Goal: Transaction & Acquisition: Purchase product/service

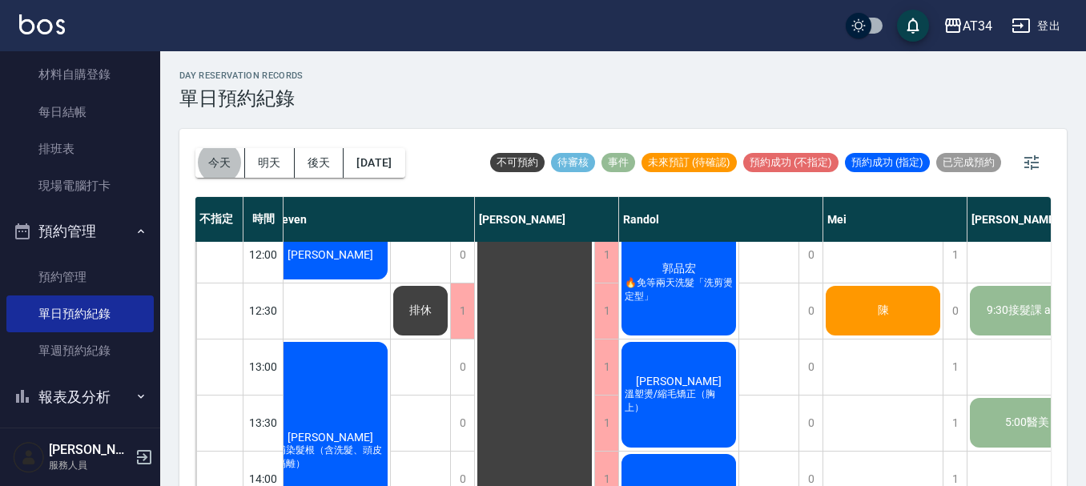
scroll to position [80, 337]
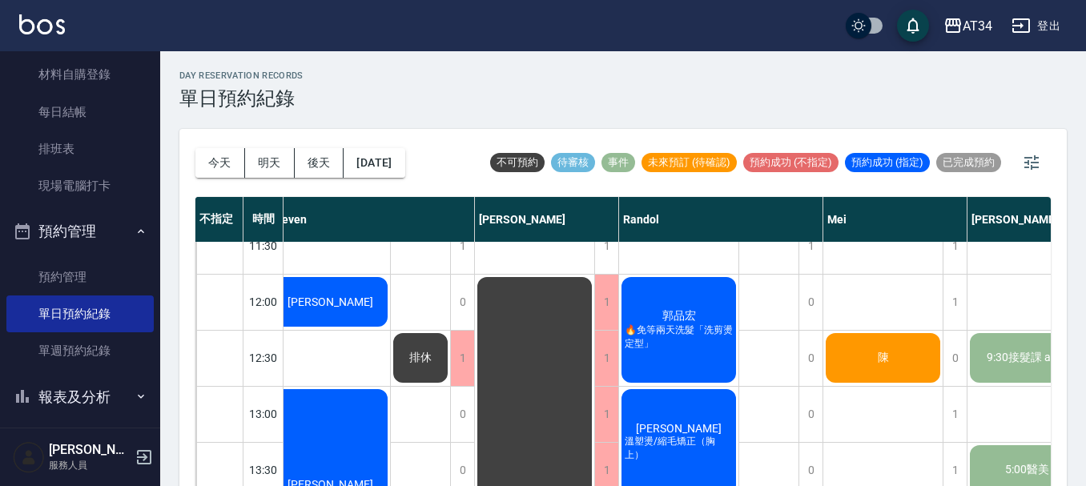
click at [360, 312] on div "[PERSON_NAME]" at bounding box center [330, 302] width 119 height 54
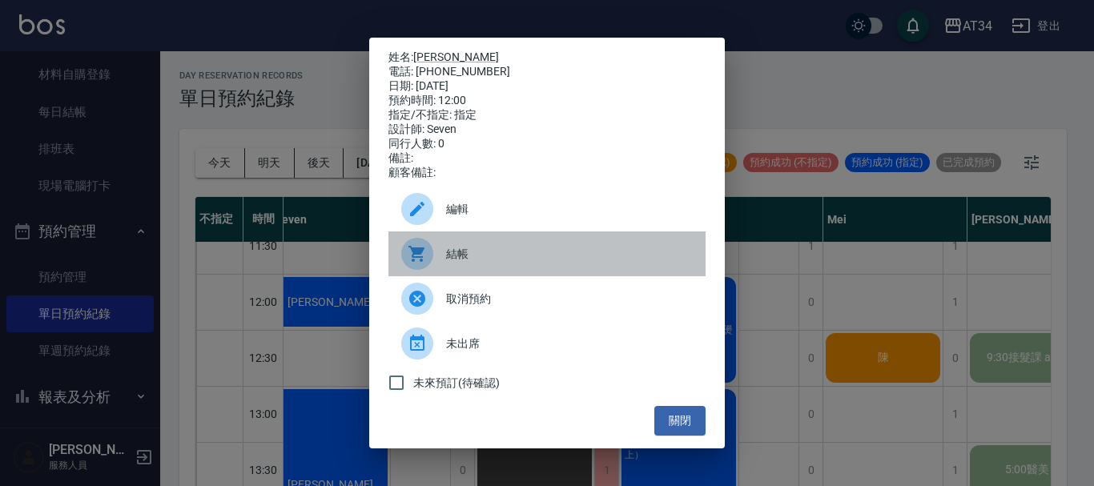
click at [472, 256] on span "結帳" at bounding box center [569, 254] width 247 height 17
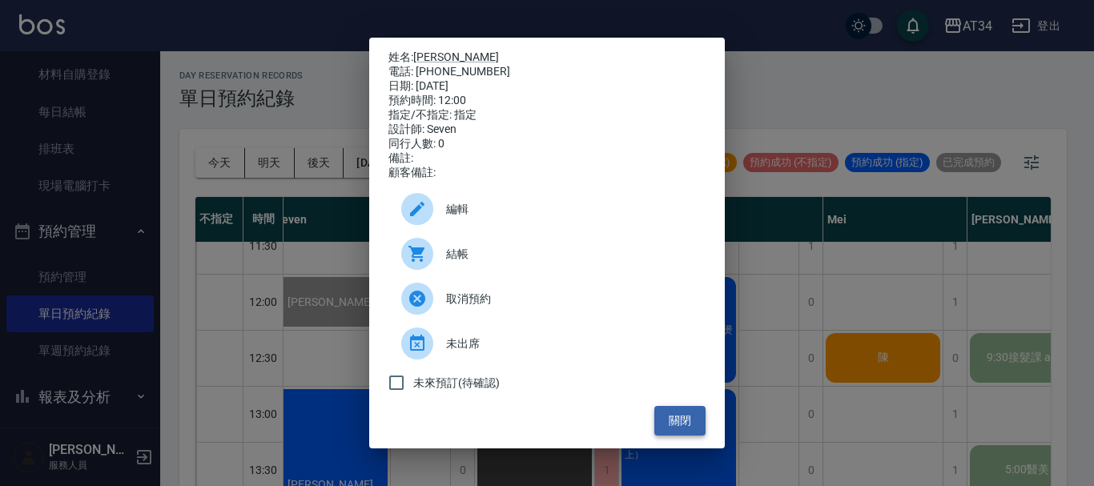
click at [666, 428] on button "關閉" at bounding box center [679, 421] width 51 height 30
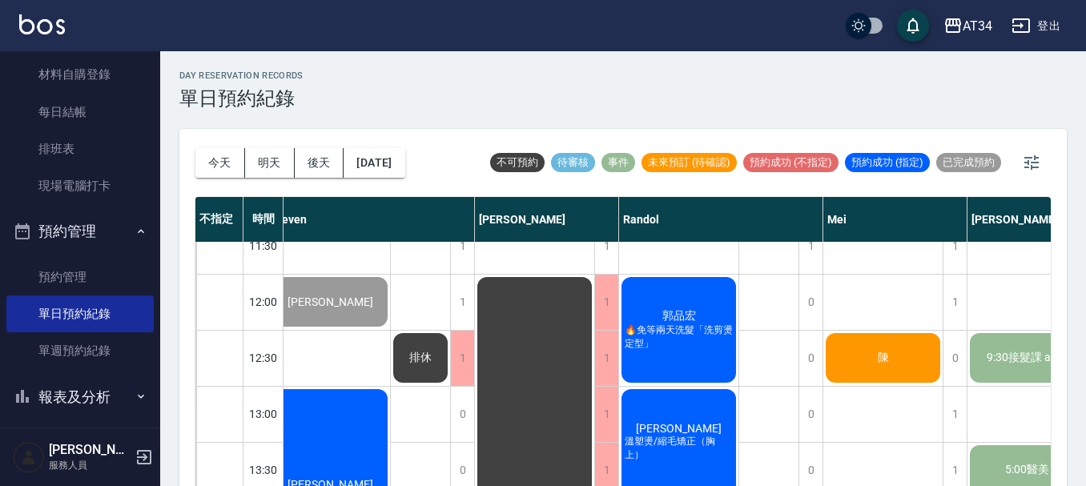
scroll to position [80, 0]
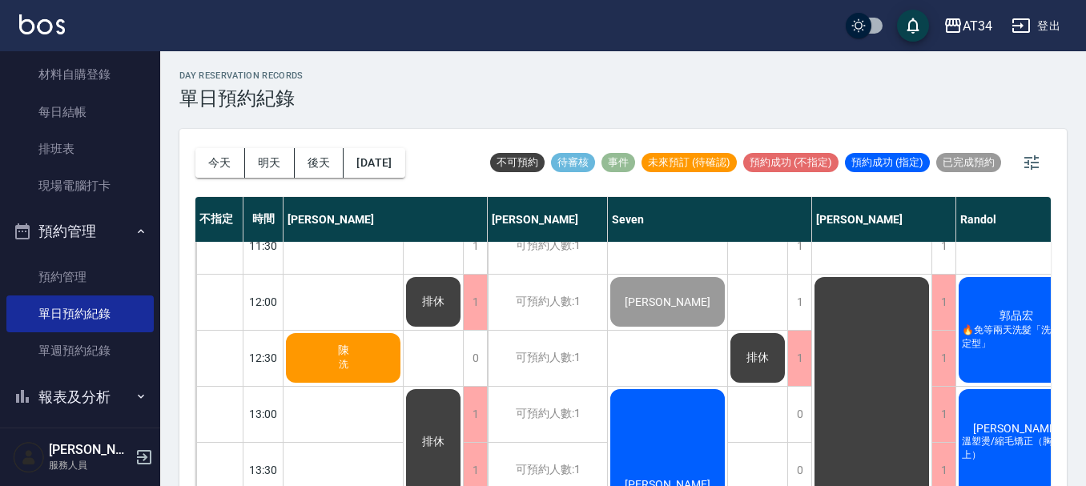
click at [338, 361] on span "洗" at bounding box center [344, 365] width 16 height 14
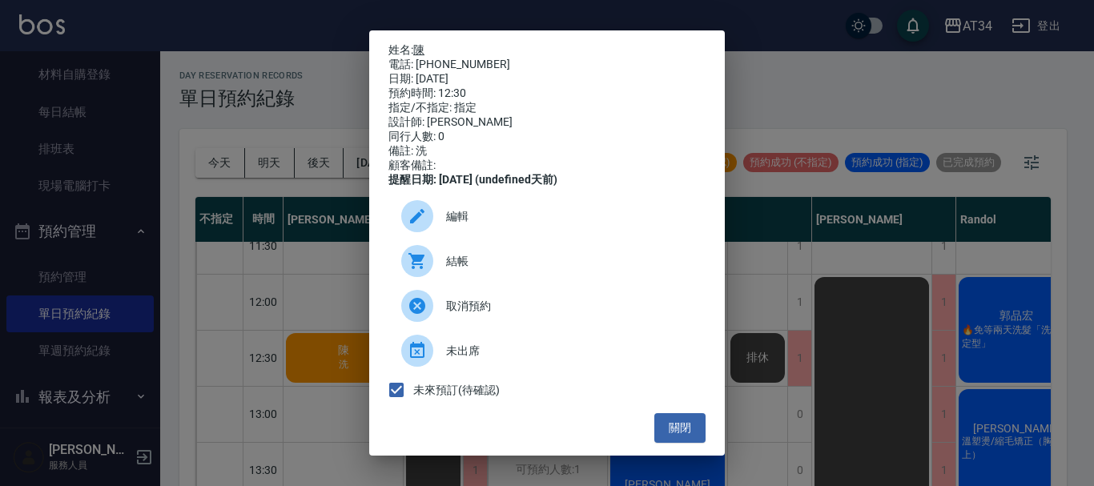
click at [425, 53] on link "陳" at bounding box center [418, 49] width 11 height 13
click at [664, 436] on button "關閉" at bounding box center [679, 428] width 51 height 30
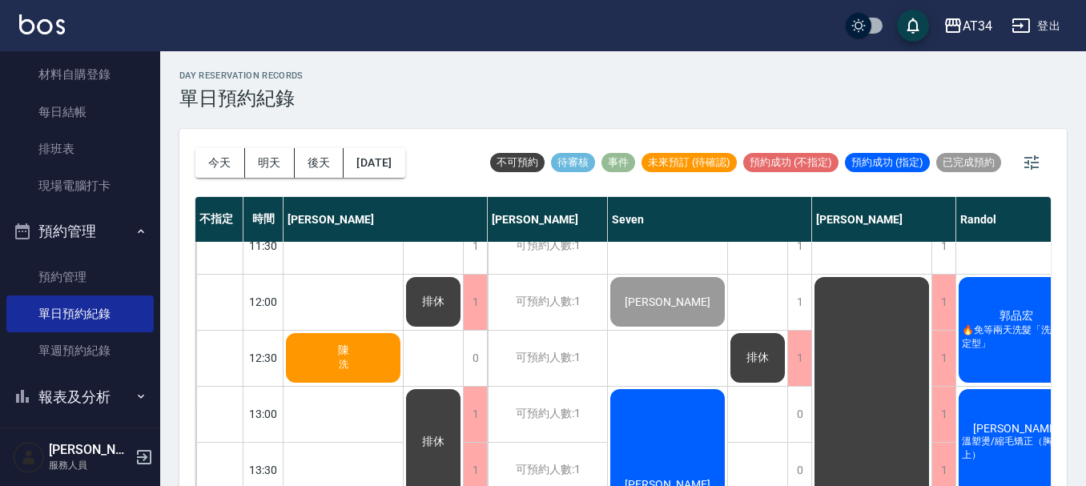
click at [328, 360] on div "陳 洗" at bounding box center [343, 358] width 119 height 54
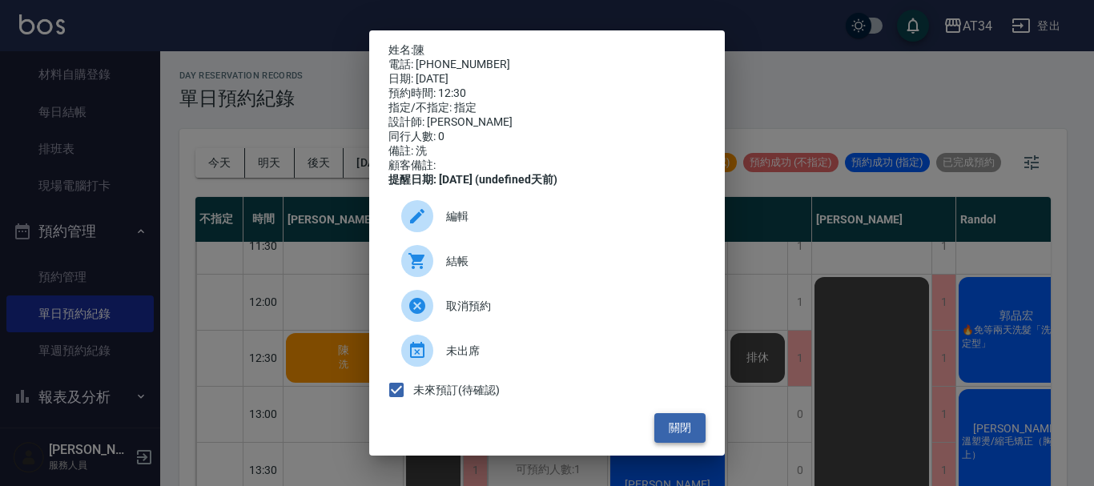
click at [658, 438] on button "關閉" at bounding box center [679, 428] width 51 height 30
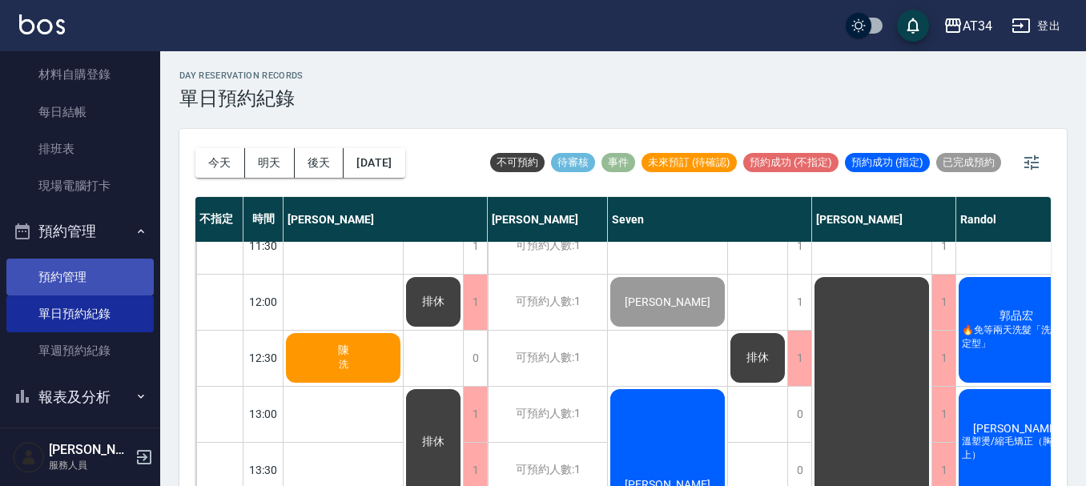
click at [69, 286] on link "預約管理" at bounding box center [79, 277] width 147 height 37
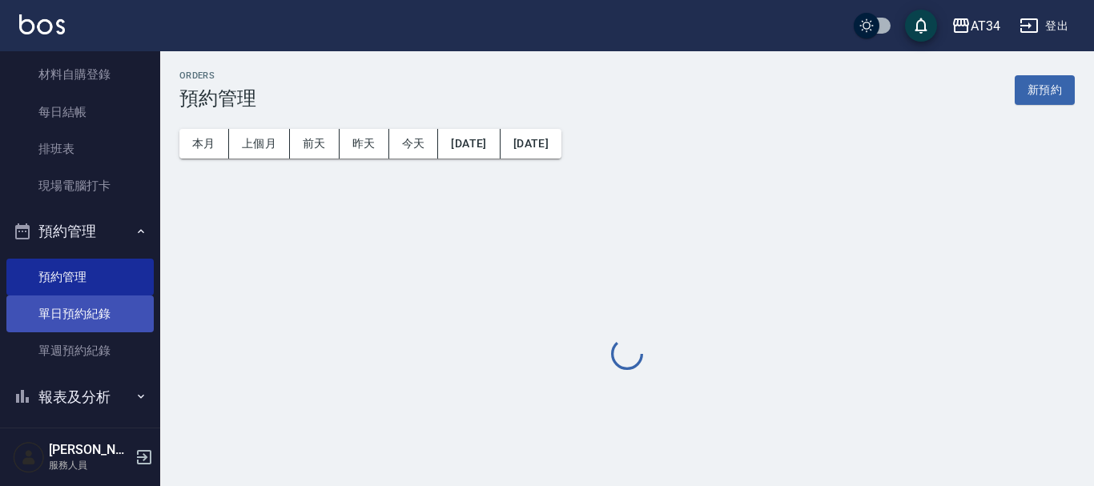
click at [77, 309] on link "單日預約紀錄" at bounding box center [79, 314] width 147 height 37
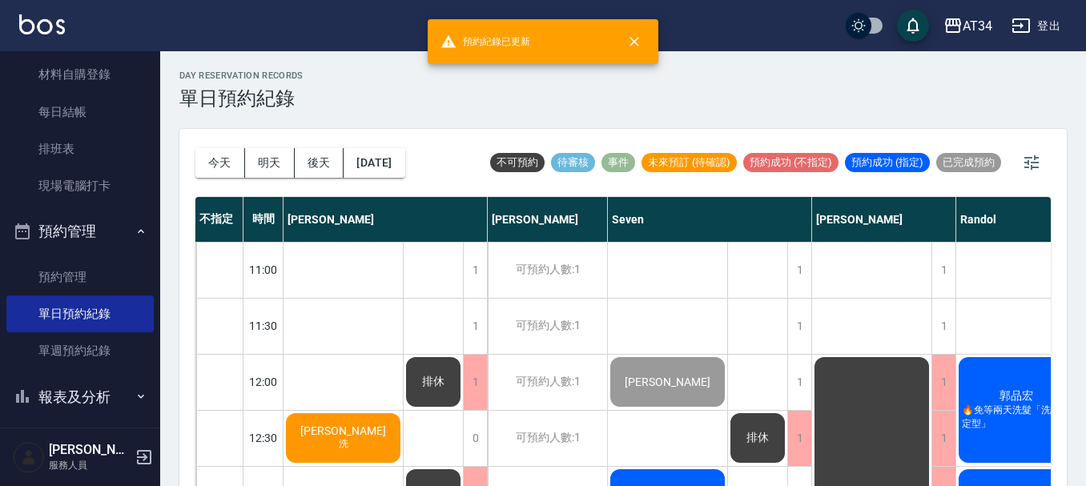
click at [349, 435] on span "[PERSON_NAME]" at bounding box center [343, 431] width 92 height 13
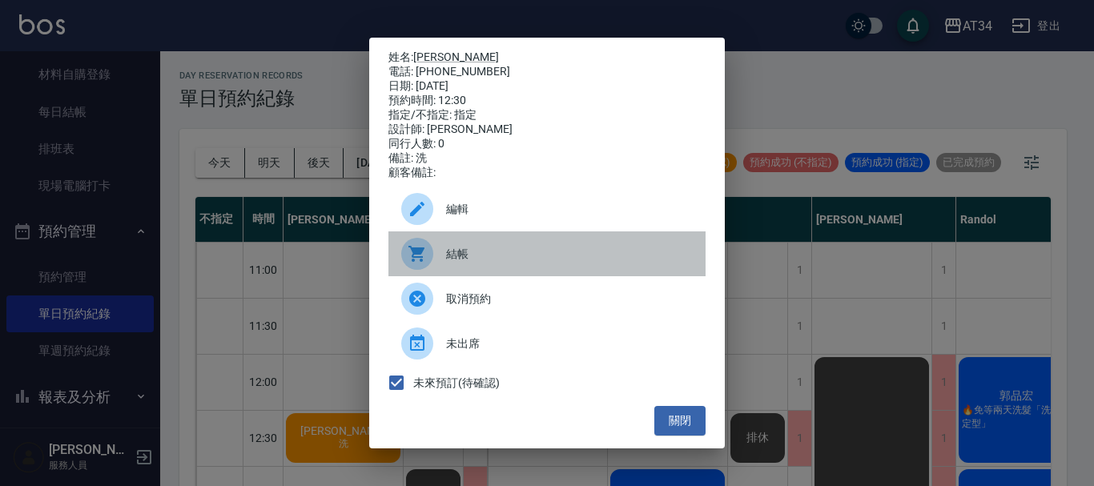
click at [485, 263] on span "結帳" at bounding box center [569, 254] width 247 height 17
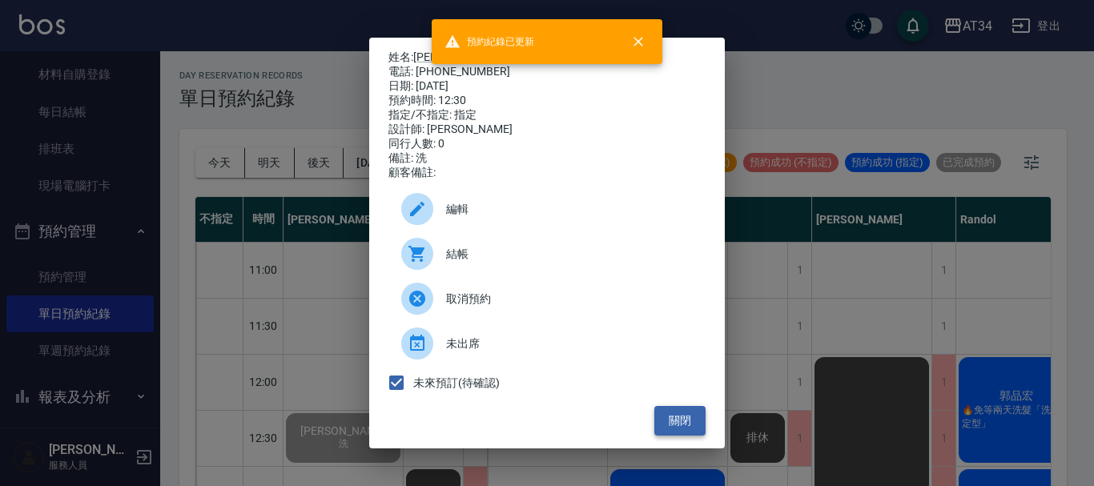
click at [686, 425] on button "關閉" at bounding box center [679, 421] width 51 height 30
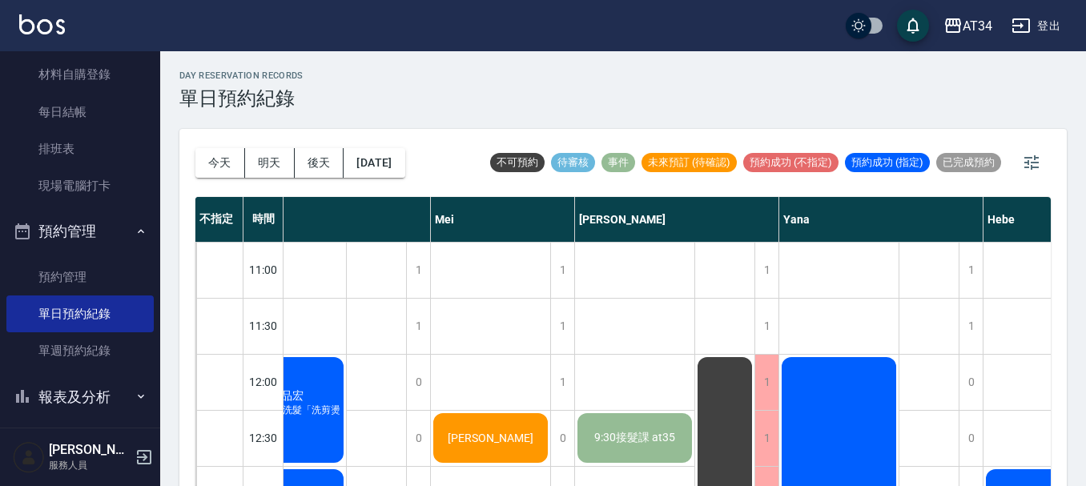
scroll to position [0, 728]
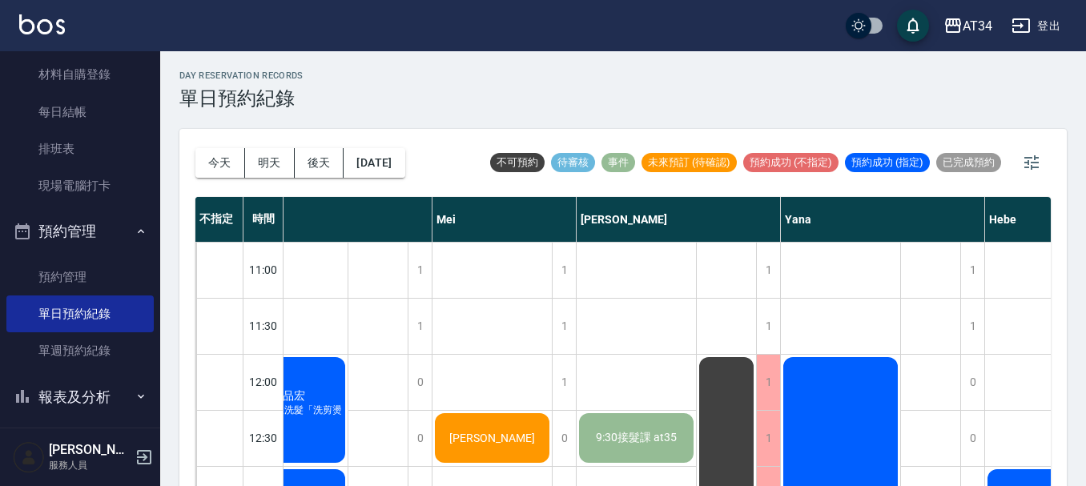
click at [471, 427] on div "[PERSON_NAME]" at bounding box center [492, 438] width 119 height 54
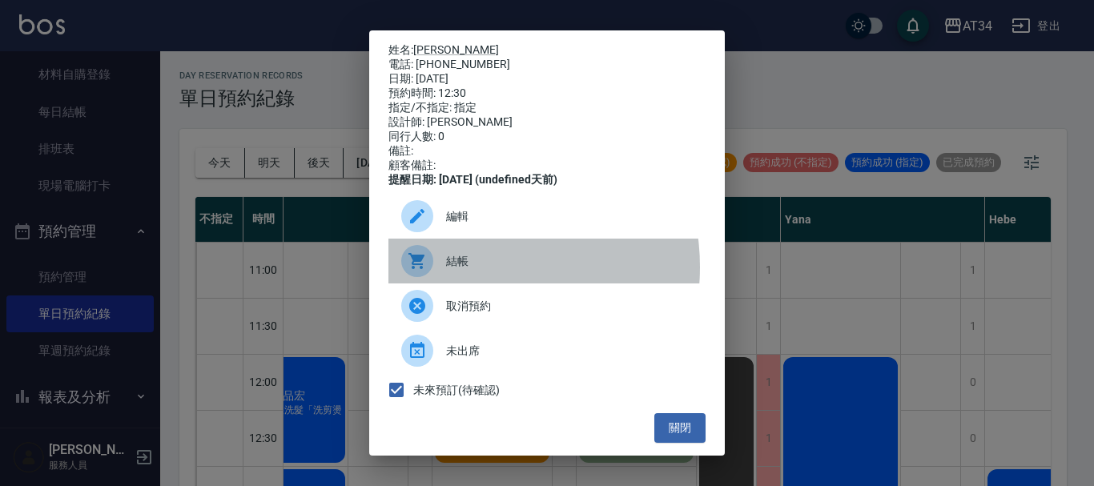
click at [475, 270] on span "結帳" at bounding box center [569, 261] width 247 height 17
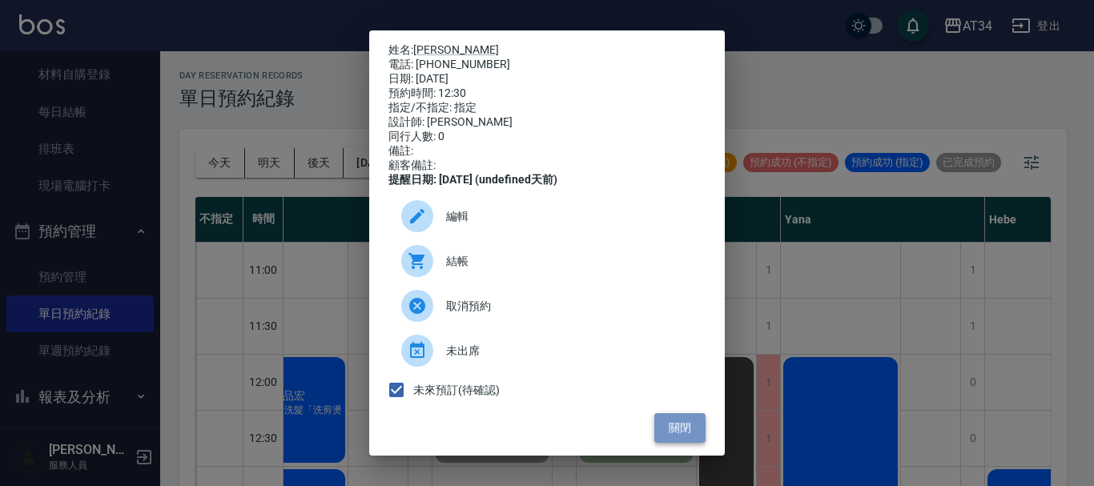
click at [684, 443] on button "關閉" at bounding box center [679, 428] width 51 height 30
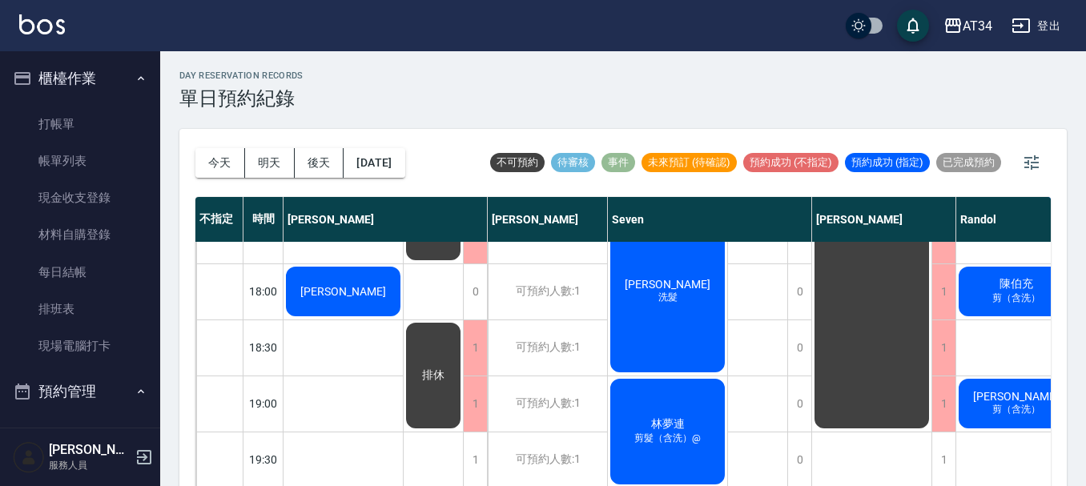
scroll to position [775, 0]
click at [473, 450] on div "1" at bounding box center [475, 460] width 24 height 55
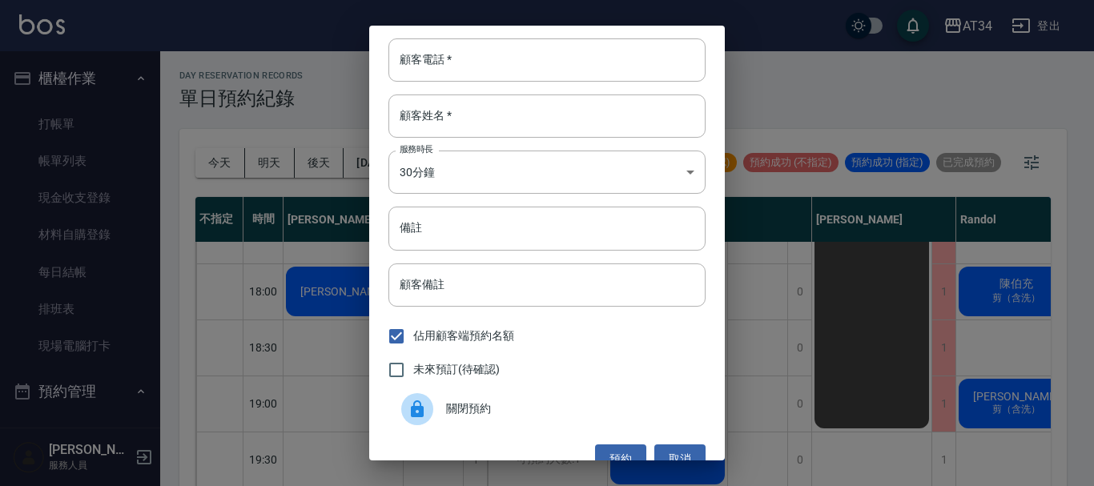
click at [456, 409] on span "關閉預約" at bounding box center [569, 409] width 247 height 17
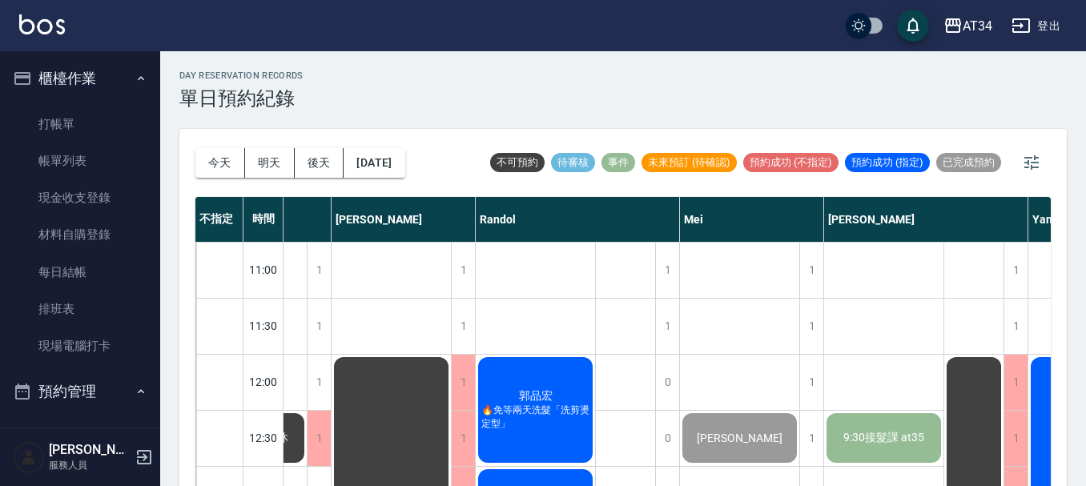
scroll to position [0, 462]
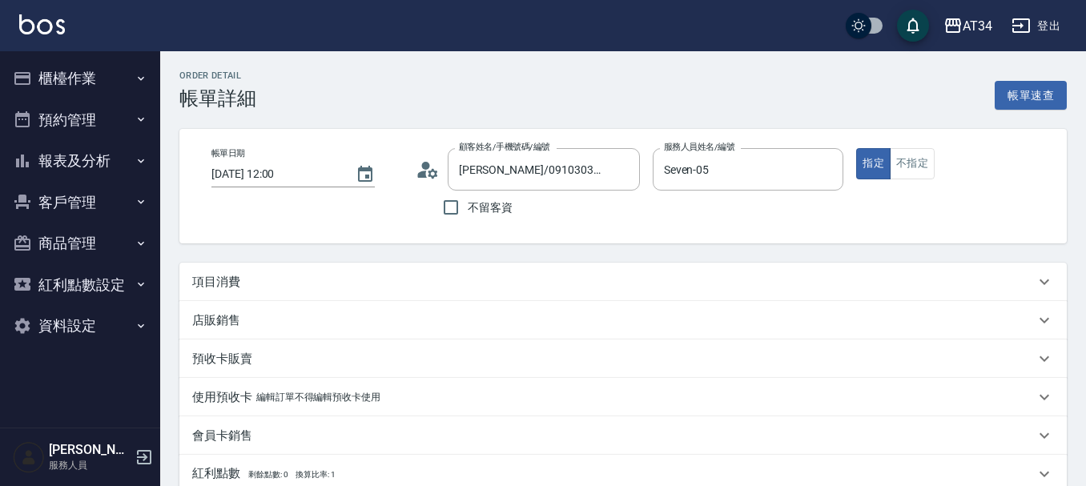
type input "陳美素/0910303757/0910303757"
click at [268, 282] on div "項目消費" at bounding box center [613, 282] width 843 height 17
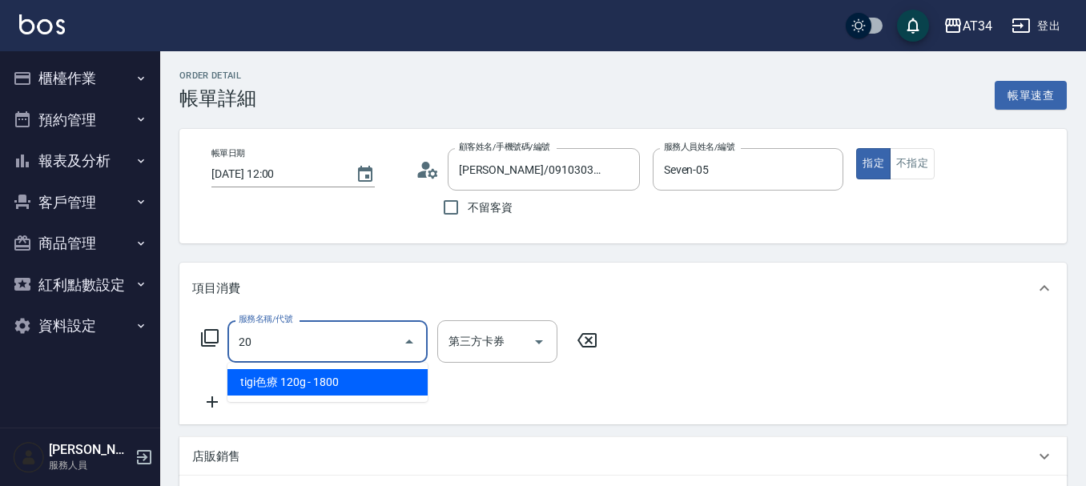
type input "201"
type input "30"
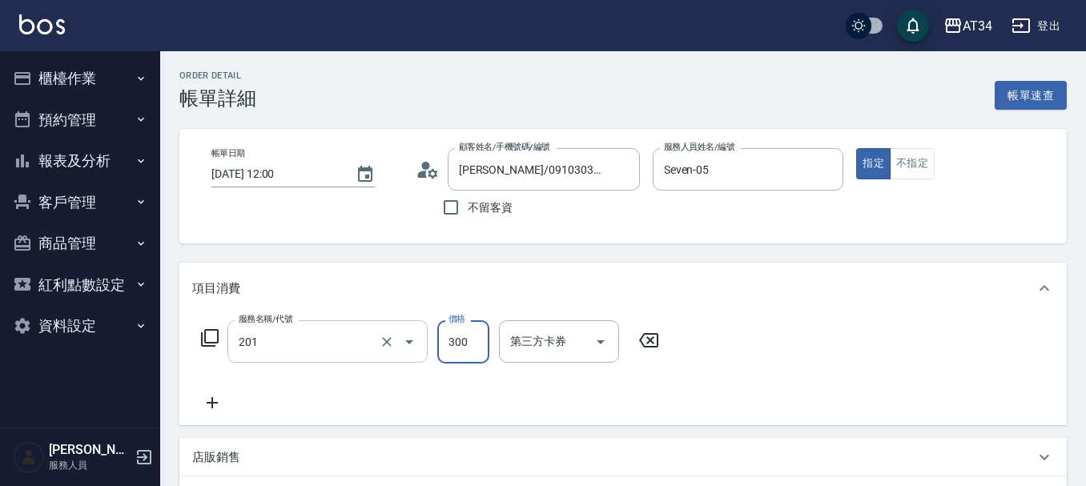
type input "洗髮(201)"
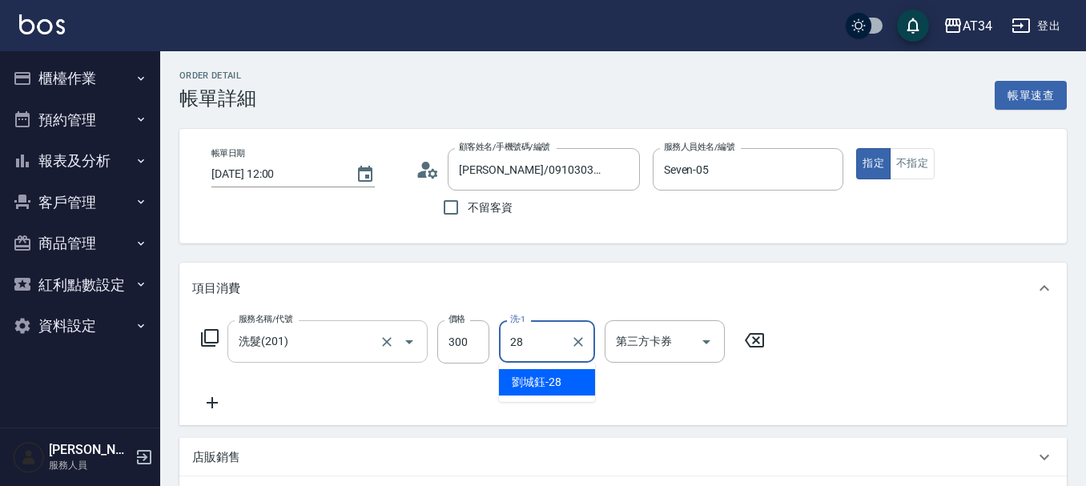
type input "劉城鈺-28"
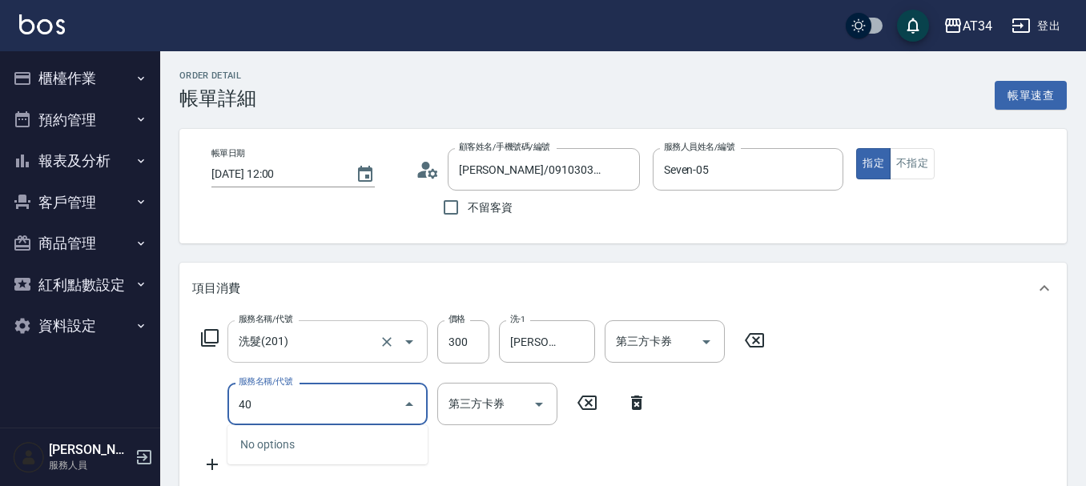
type input "401"
type input "50"
type input "剪髮(401)"
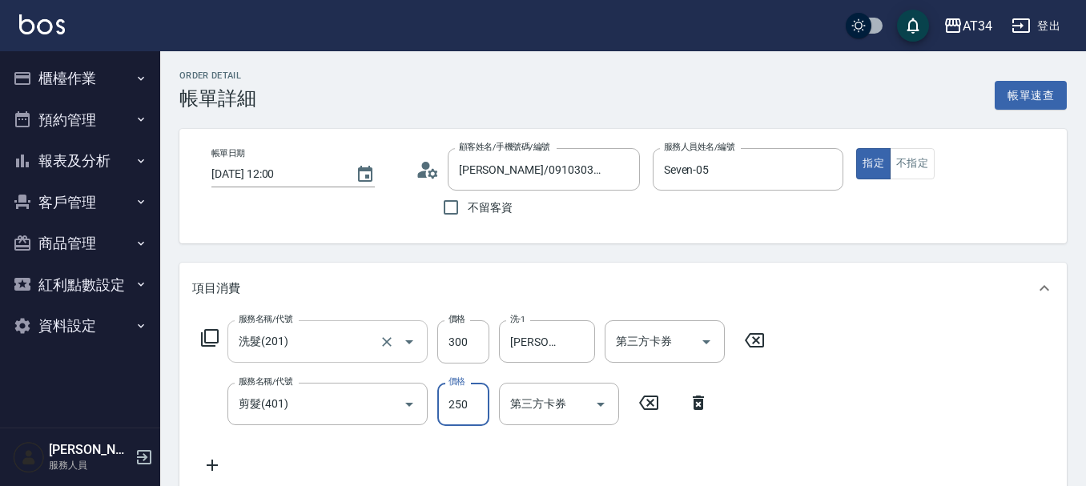
type input "30"
type input "60"
type input "90"
type input "600"
click at [872, 390] on div "服務名稱/代號 洗髮(201) 服務名稱/代號 價格 300 價格 洗-1 劉城鈺-28 洗-1 第三方卡券 第三方卡券 服務名稱/代號 剪髮(401) 服務…" at bounding box center [623, 401] width 888 height 174
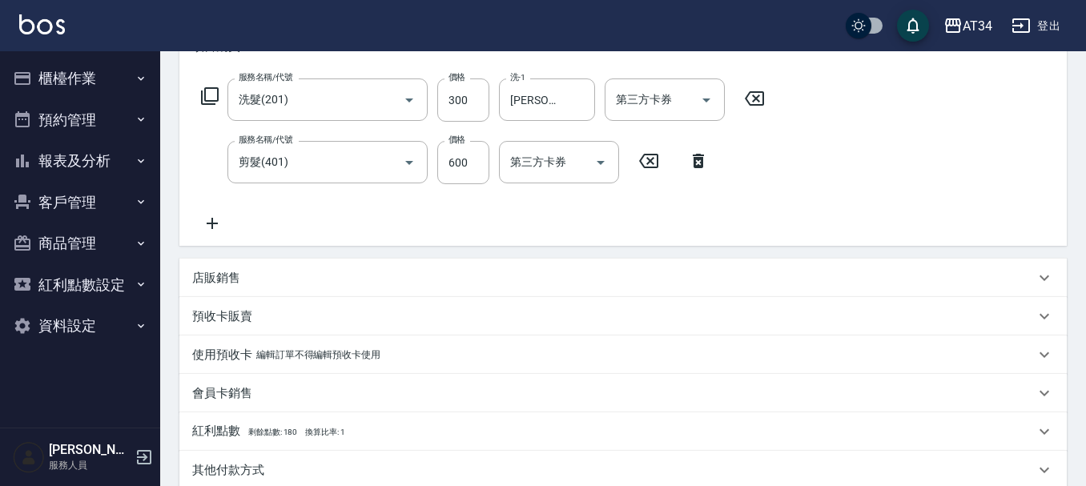
scroll to position [401, 0]
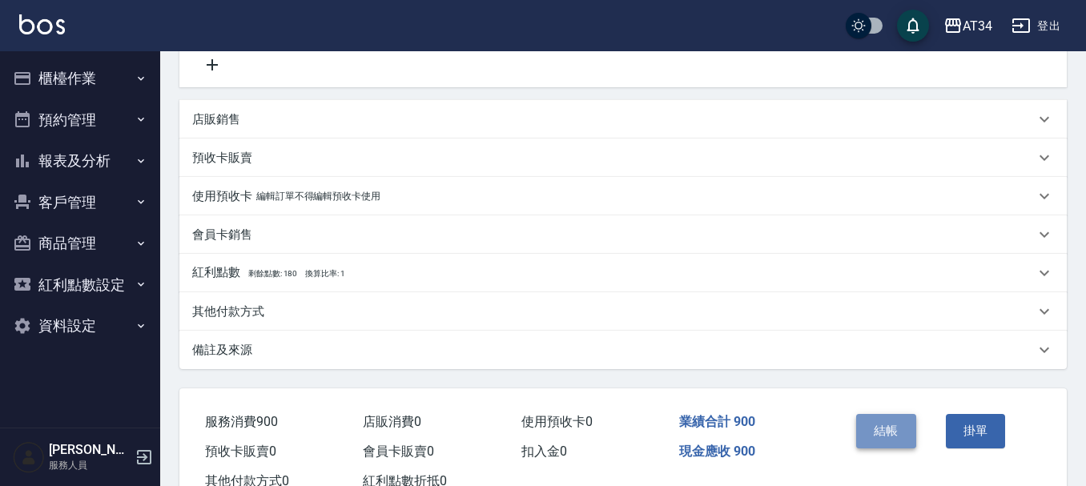
click at [899, 433] on button "結帳" at bounding box center [886, 431] width 60 height 34
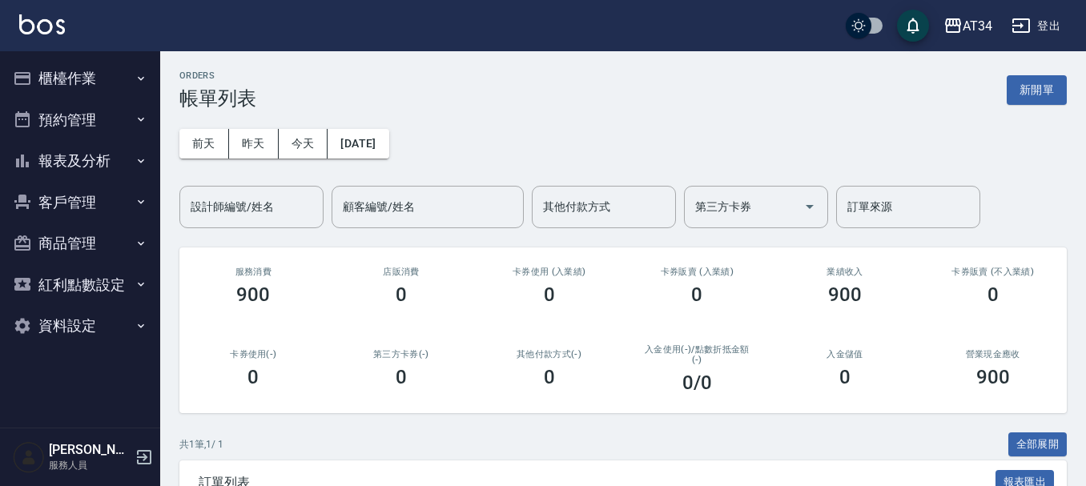
click at [899, 433] on div "共 1 筆, 1 / 1 全部展開" at bounding box center [623, 445] width 888 height 25
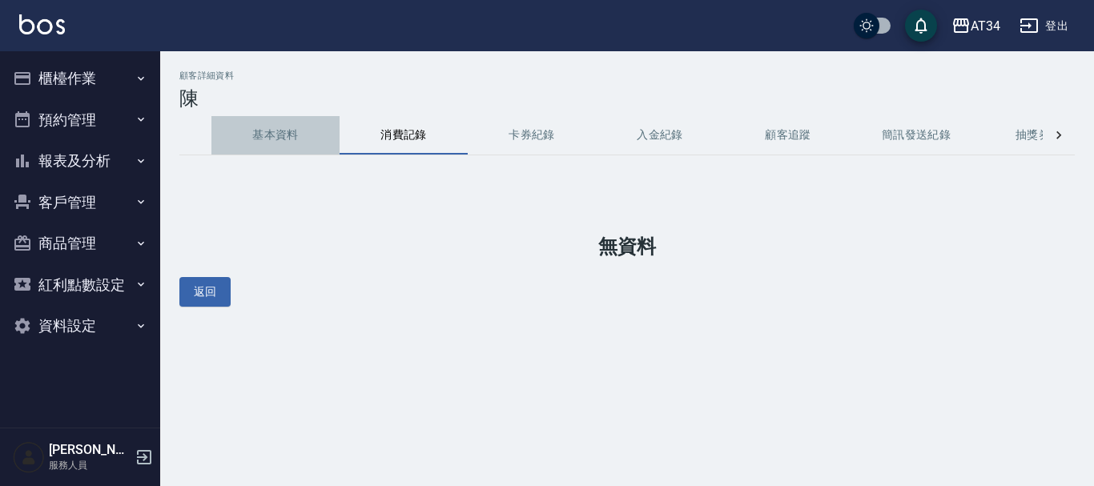
click at [264, 141] on button "基本資料" at bounding box center [275, 135] width 128 height 38
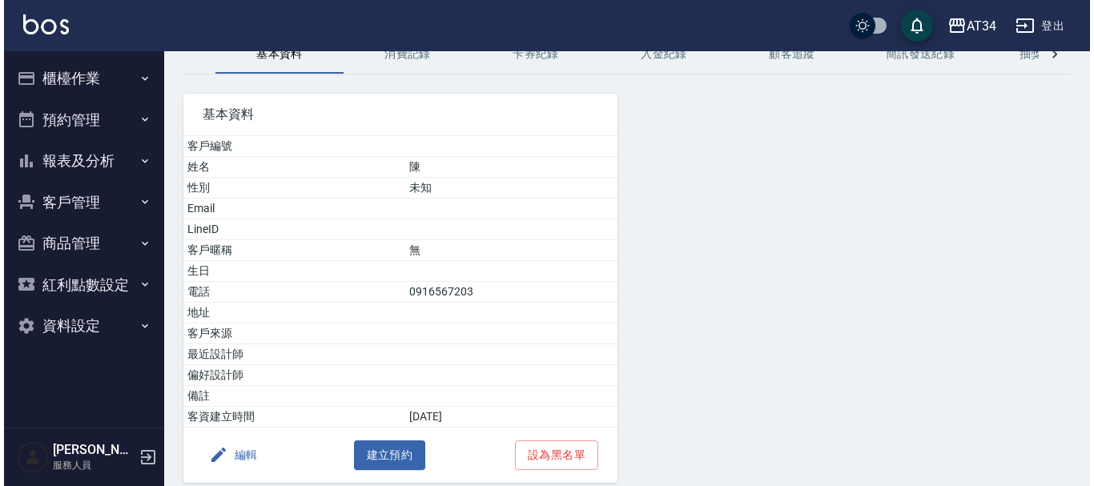
scroll to position [145, 0]
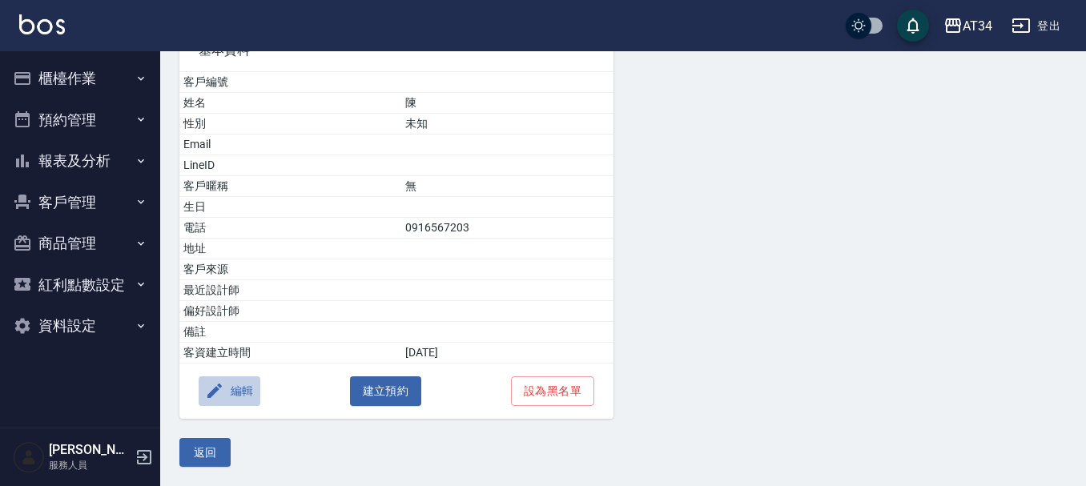
click at [223, 398] on icon "button" at bounding box center [214, 390] width 19 height 19
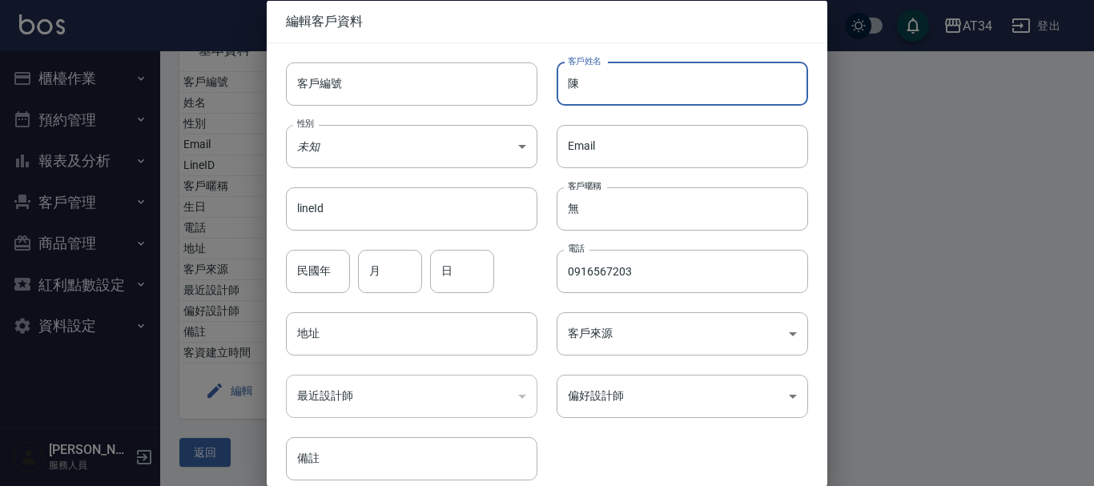
click at [593, 81] on input "陳" at bounding box center [683, 83] width 252 height 43
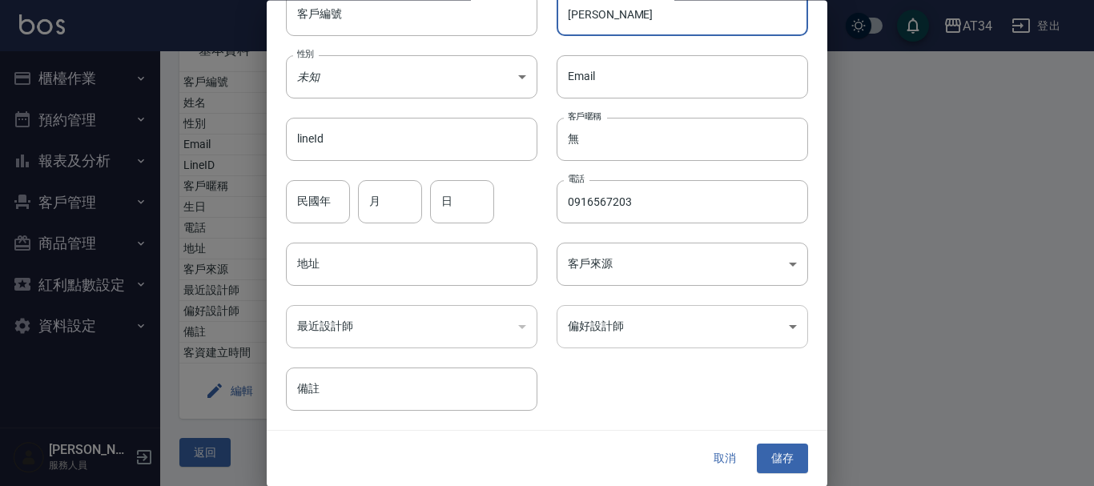
type input "[PERSON_NAME]"
click at [634, 326] on body "AT34 登出 櫃檯作業 打帳單 帳單列表 現金收支登錄 材料自購登錄 每日結帳 排班表 現場電腦打卡 預約管理 預約管理 單日預約紀錄 單週預約紀錄 報表及…" at bounding box center [547, 170] width 1094 height 631
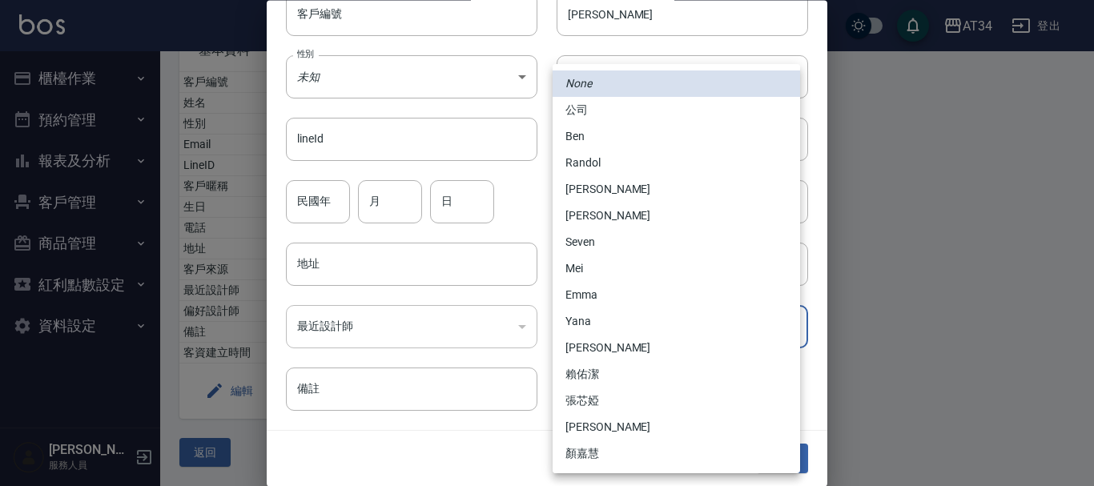
click at [597, 216] on li "[PERSON_NAME]" at bounding box center [677, 216] width 248 height 26
type input "6674c277-c90f-415e-95f7-1263b47f0ddc"
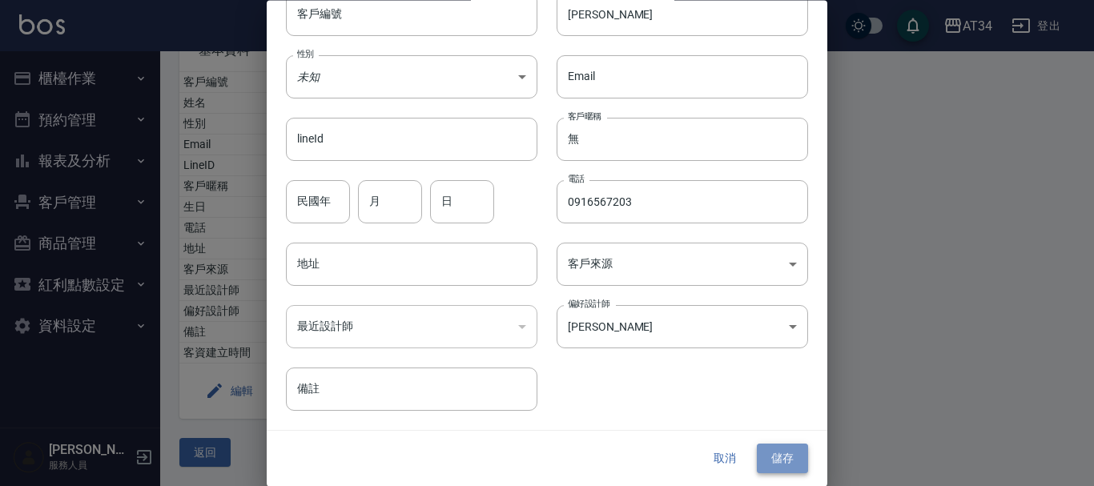
click at [767, 460] on button "儲存" at bounding box center [782, 460] width 51 height 30
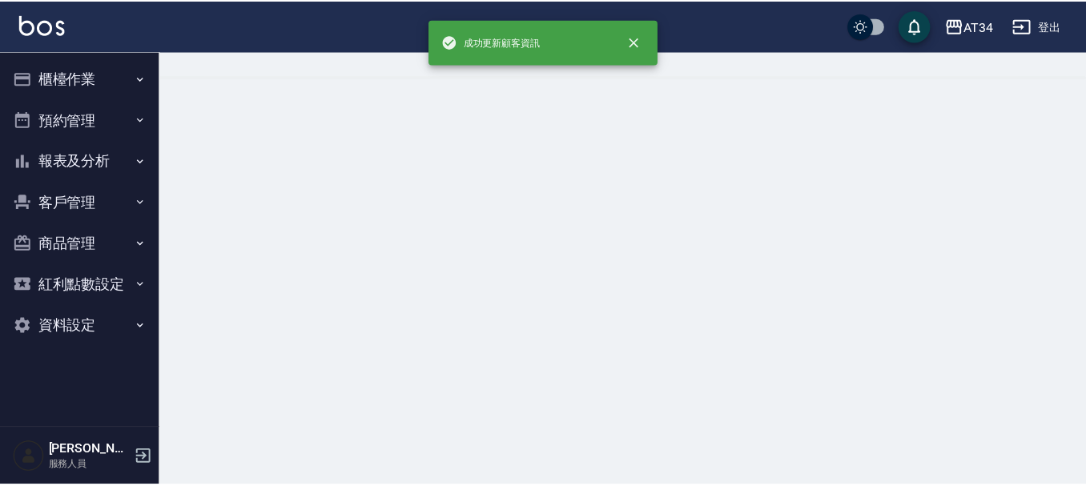
scroll to position [0, 0]
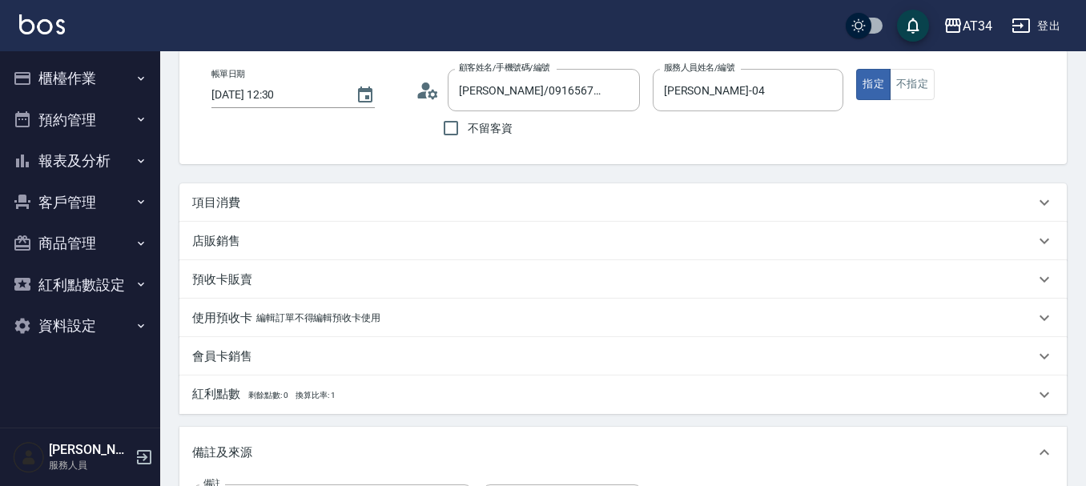
scroll to position [80, 0]
click at [902, 90] on button "不指定" at bounding box center [912, 83] width 45 height 31
click at [248, 207] on div "項目消費" at bounding box center [613, 202] width 843 height 17
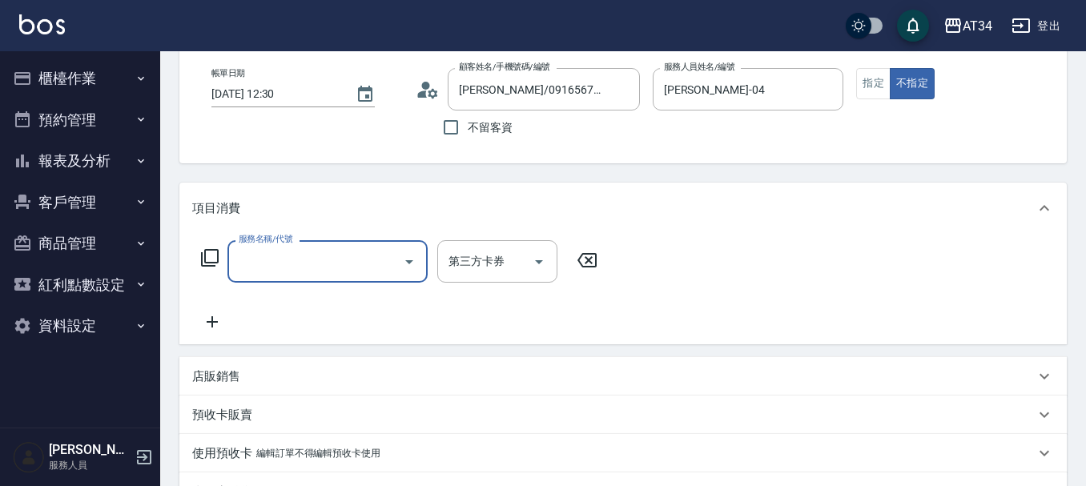
scroll to position [0, 0]
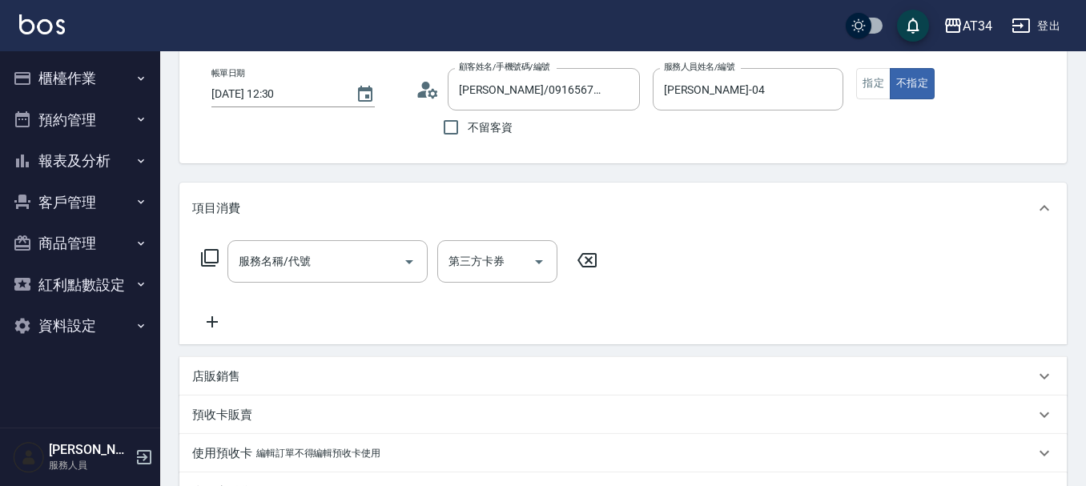
click at [208, 262] on icon at bounding box center [209, 257] width 19 height 19
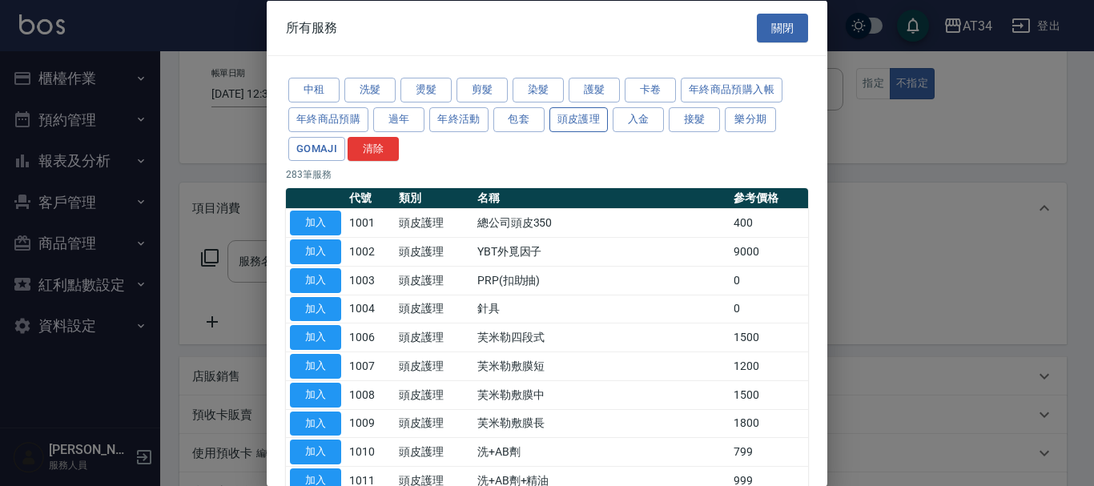
click at [590, 122] on button "頭皮護理" at bounding box center [579, 119] width 59 height 25
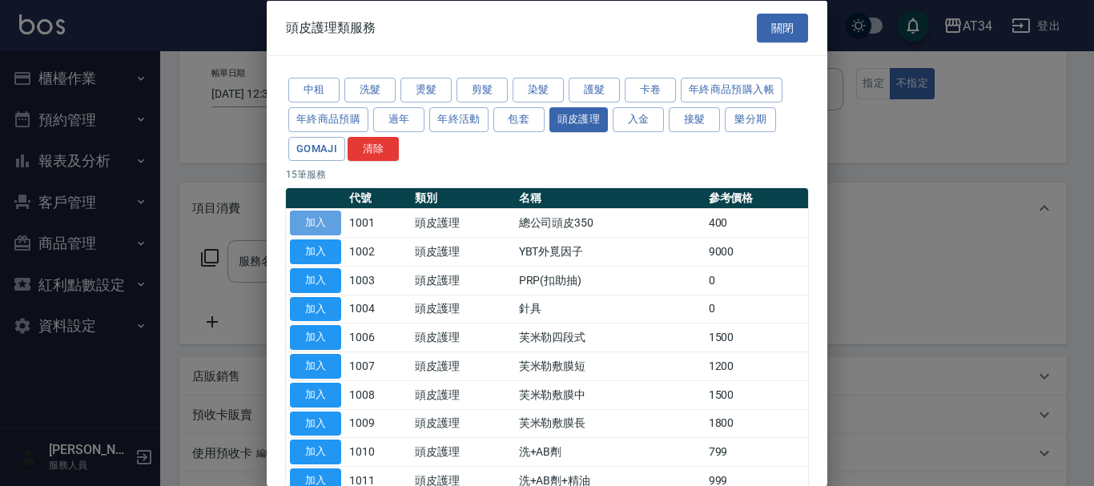
click at [306, 225] on button "加入" at bounding box center [315, 223] width 51 height 25
type input "總公司頭皮350(1001)"
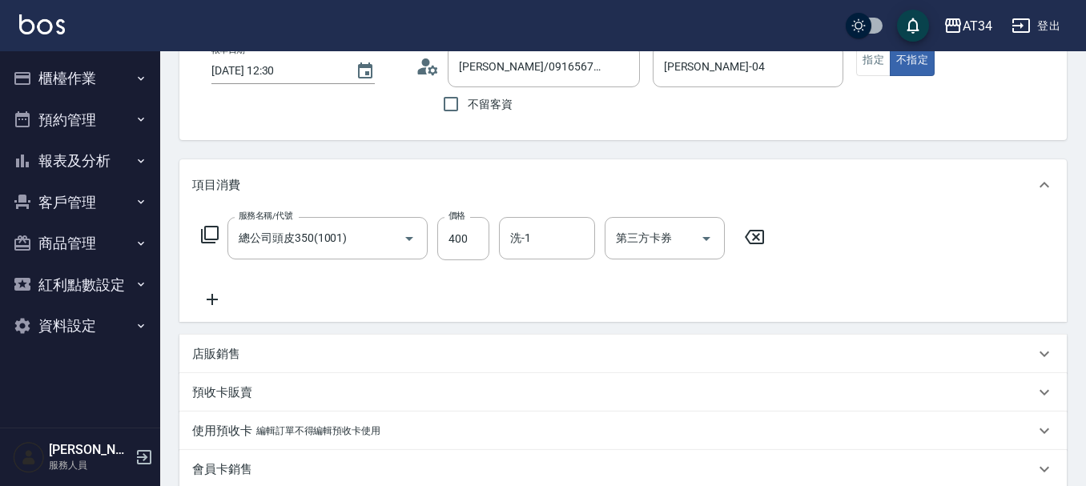
scroll to position [80, 0]
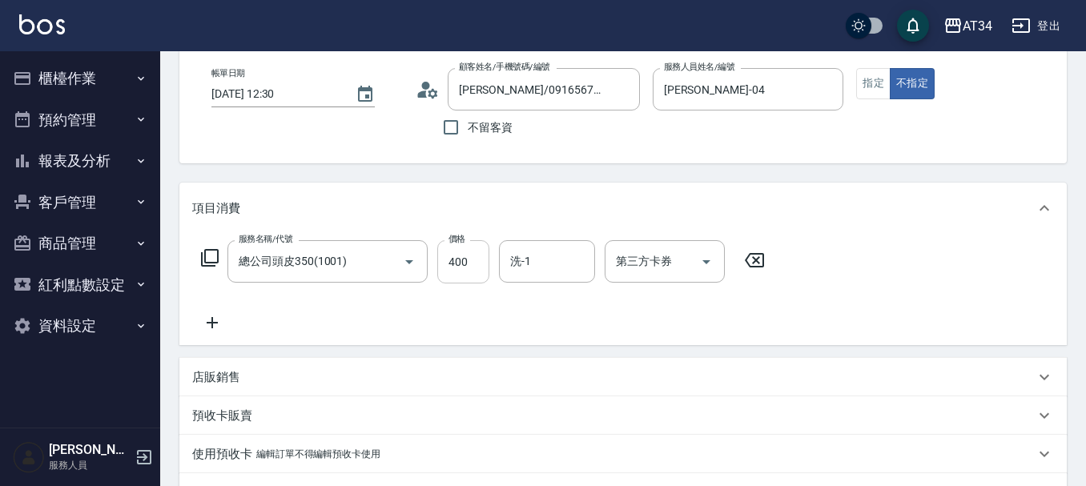
click at [473, 265] on input "400" at bounding box center [463, 261] width 52 height 43
type input "0"
type input "45"
type input "40"
type input "450"
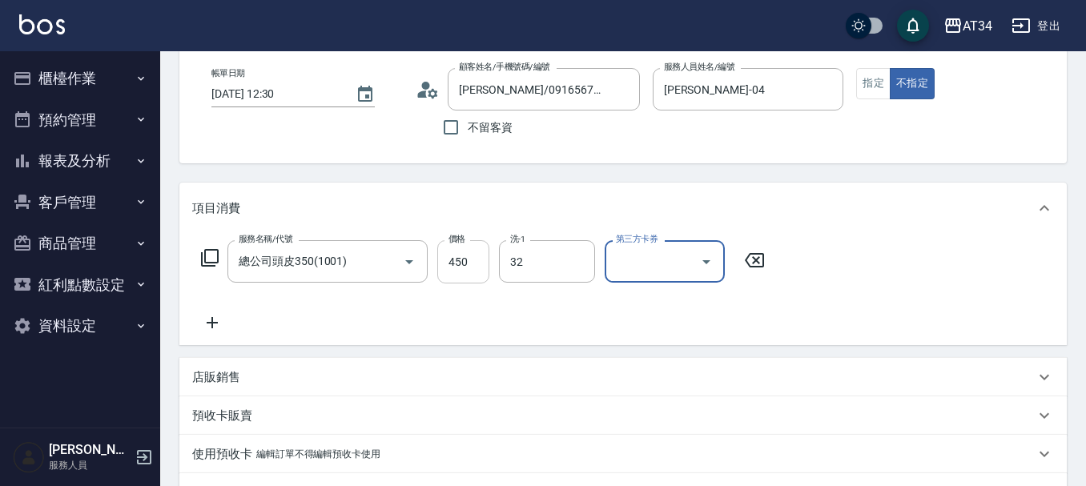
type input "阿源-32"
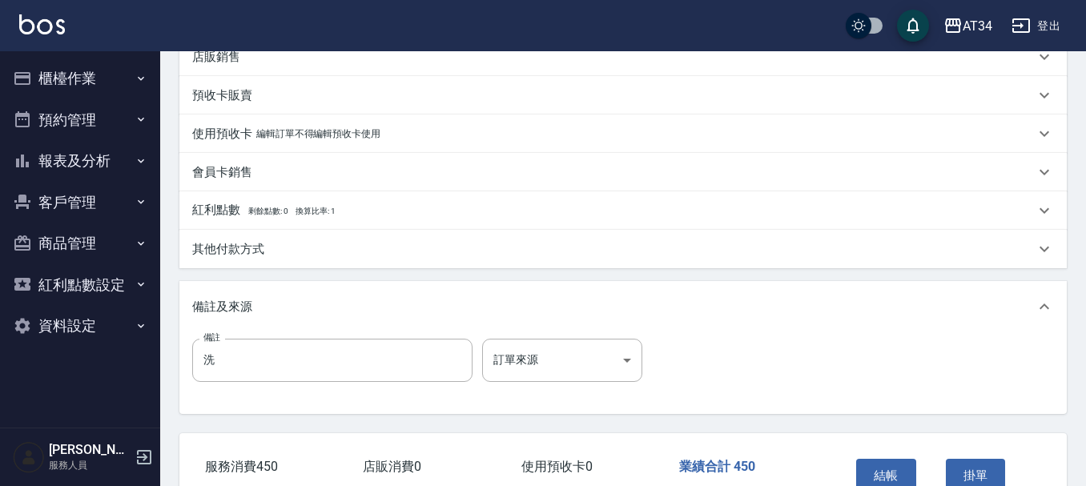
scroll to position [320, 0]
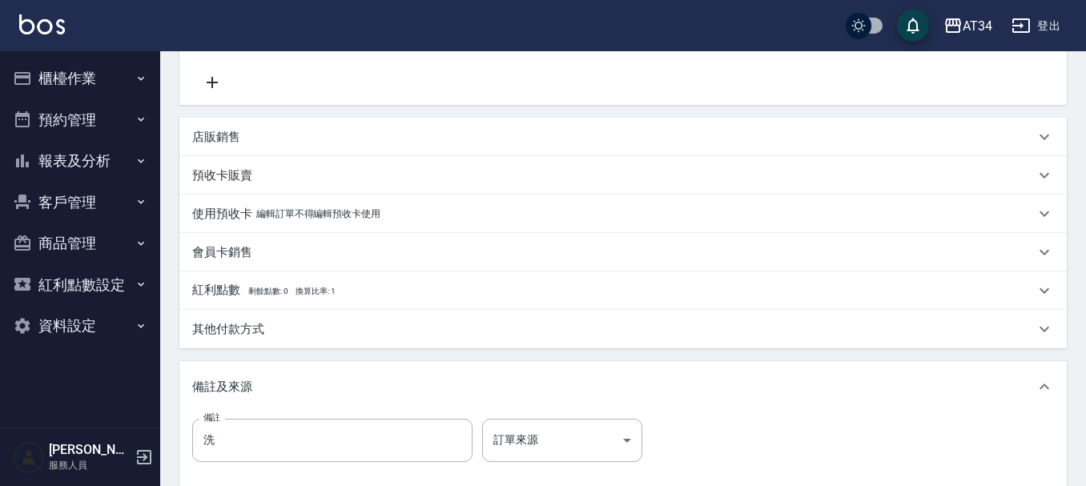
click at [252, 330] on p "其他付款方式" at bounding box center [228, 329] width 72 height 17
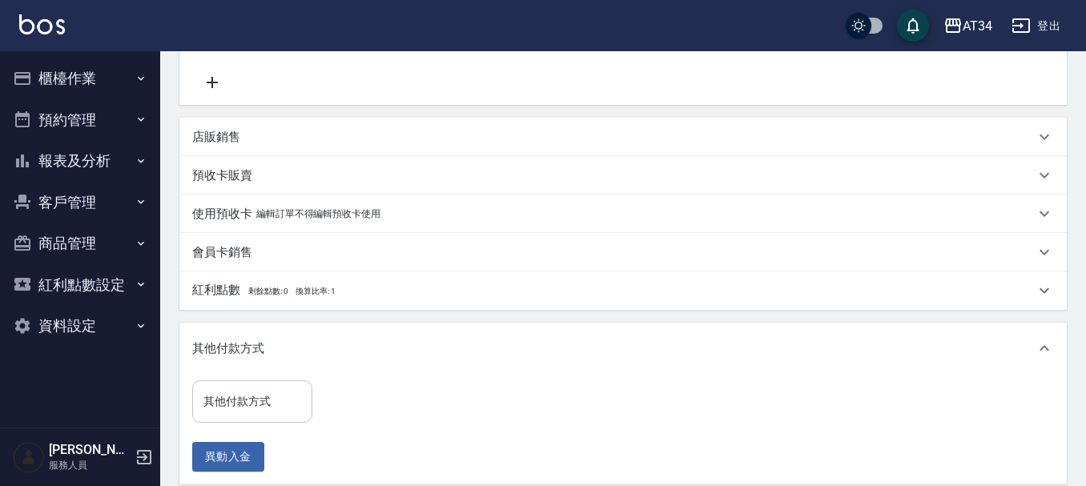
click at [261, 407] on input "其他付款方式" at bounding box center [252, 402] width 106 height 28
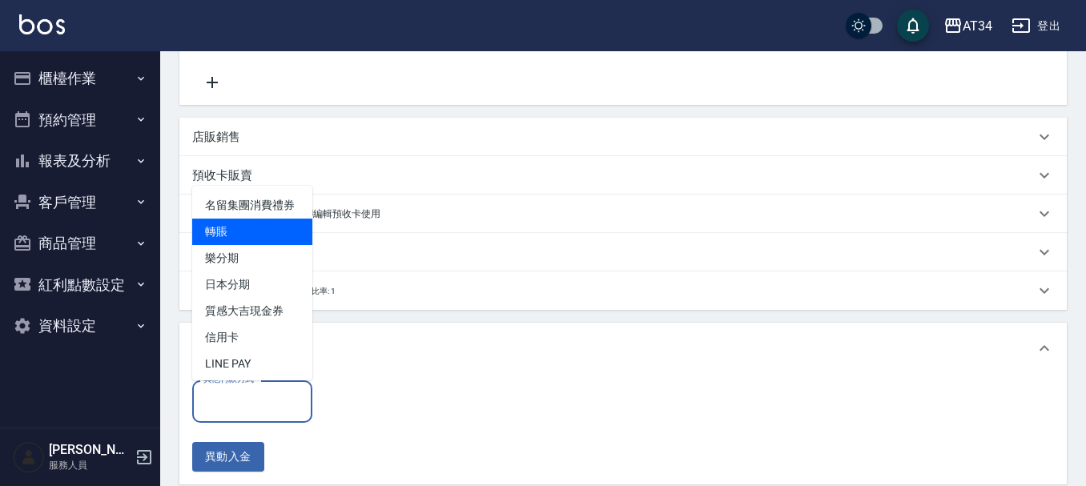
click at [246, 245] on span "轉賬" at bounding box center [252, 232] width 120 height 26
type input "轉賬"
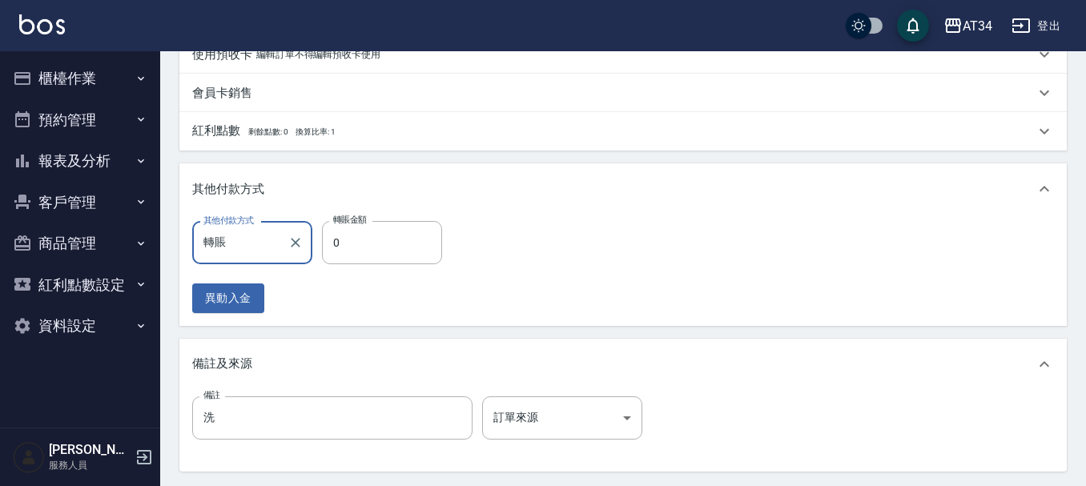
scroll to position [481, 0]
click at [374, 248] on input "0" at bounding box center [382, 241] width 120 height 43
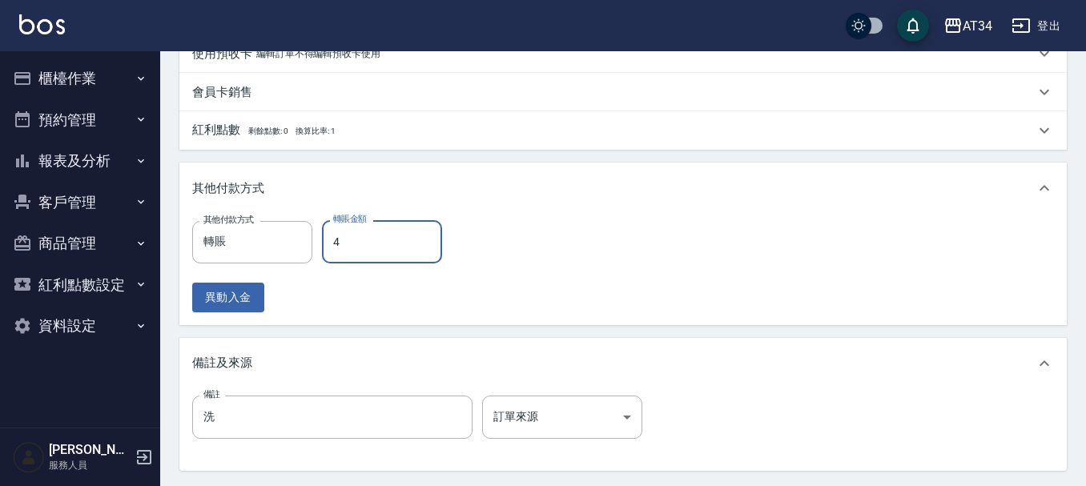
type input "45"
type input "0"
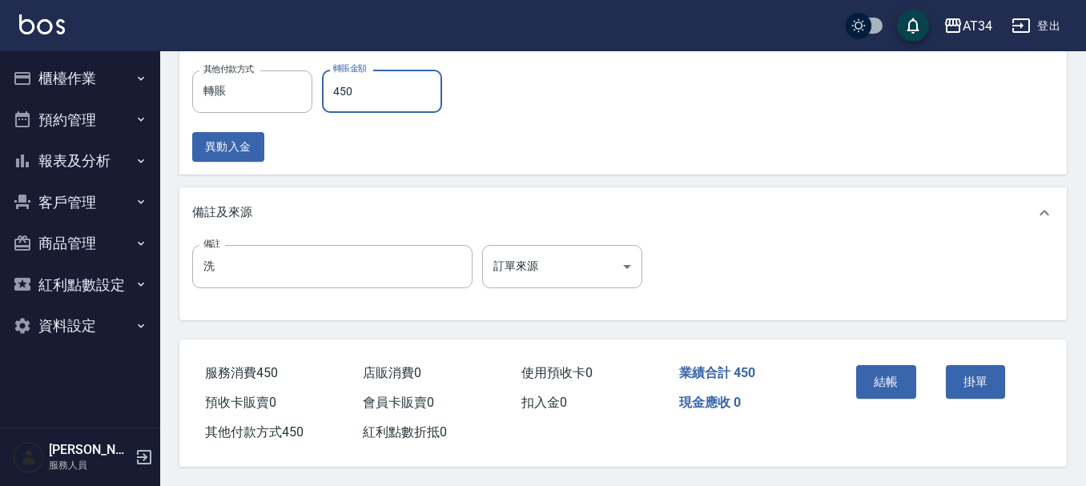
scroll to position [638, 0]
type input "450"
click at [879, 375] on button "結帳" at bounding box center [886, 382] width 60 height 34
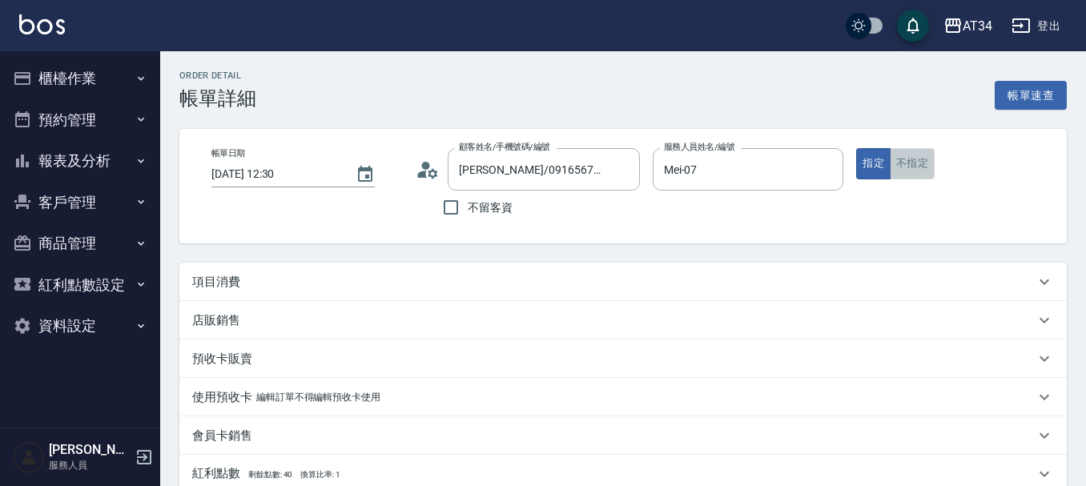
click at [898, 169] on button "不指定" at bounding box center [912, 163] width 45 height 31
click at [263, 285] on div "項目消費" at bounding box center [613, 282] width 843 height 17
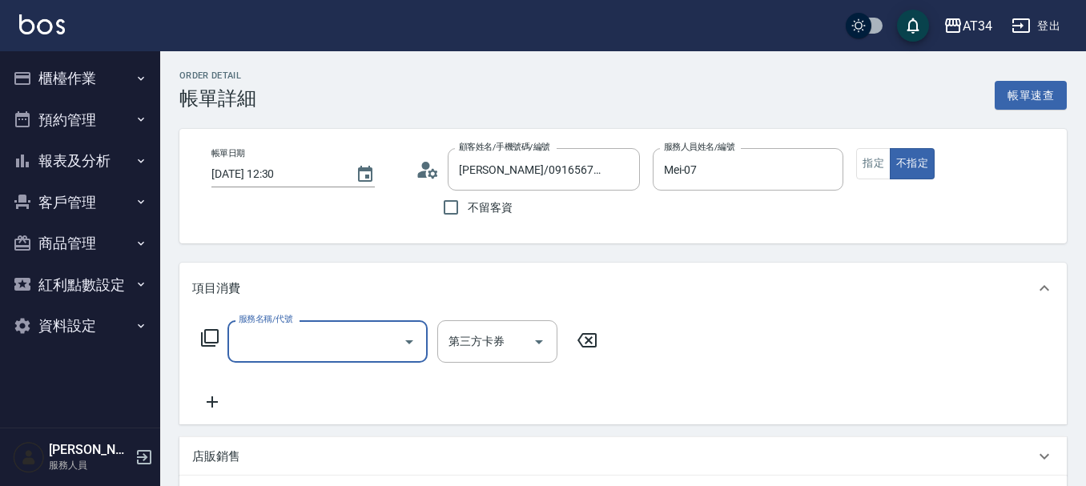
click at [285, 332] on input "服務名稱/代號" at bounding box center [316, 342] width 162 height 28
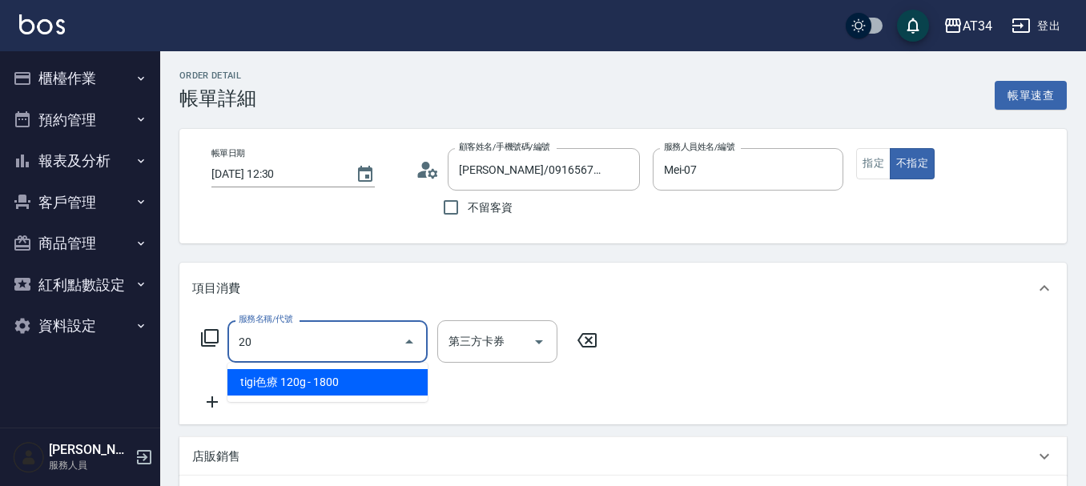
type input "201"
type input "30"
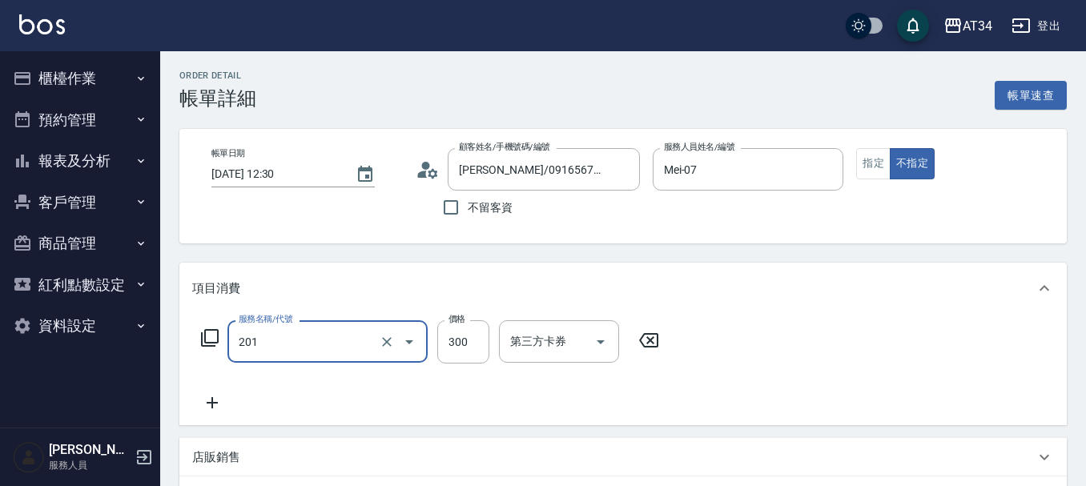
type input "洗髮(201)"
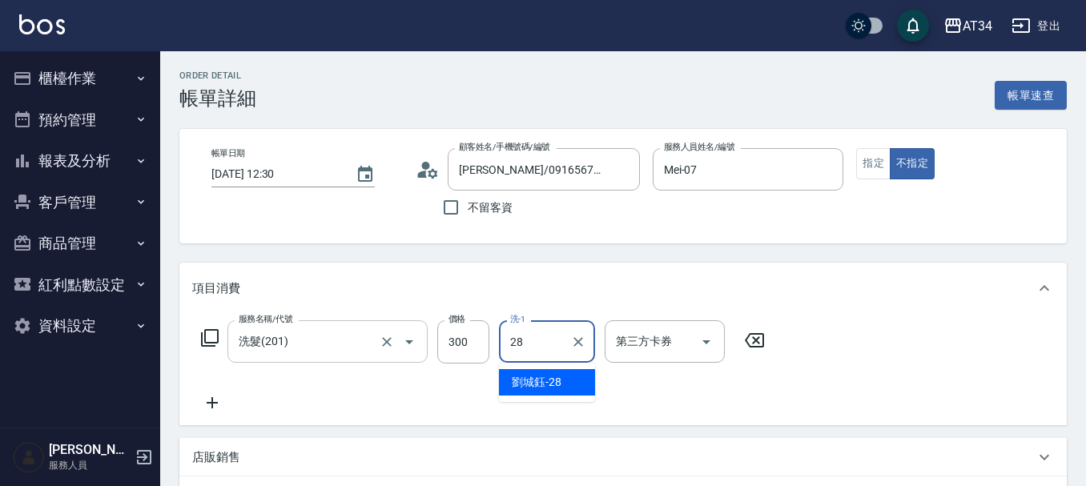
type input "[PERSON_NAME]-28"
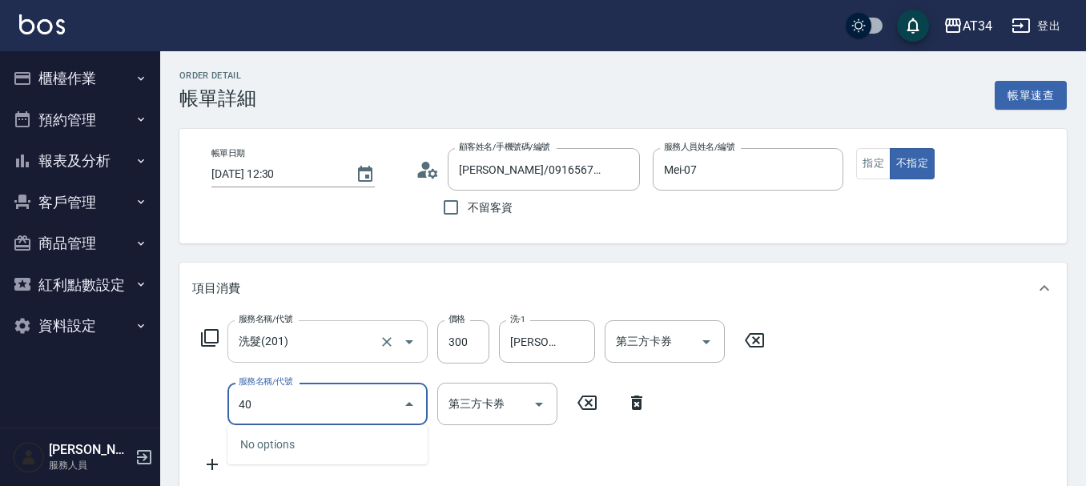
type input "401"
type input "50"
type input "剪髮(401)"
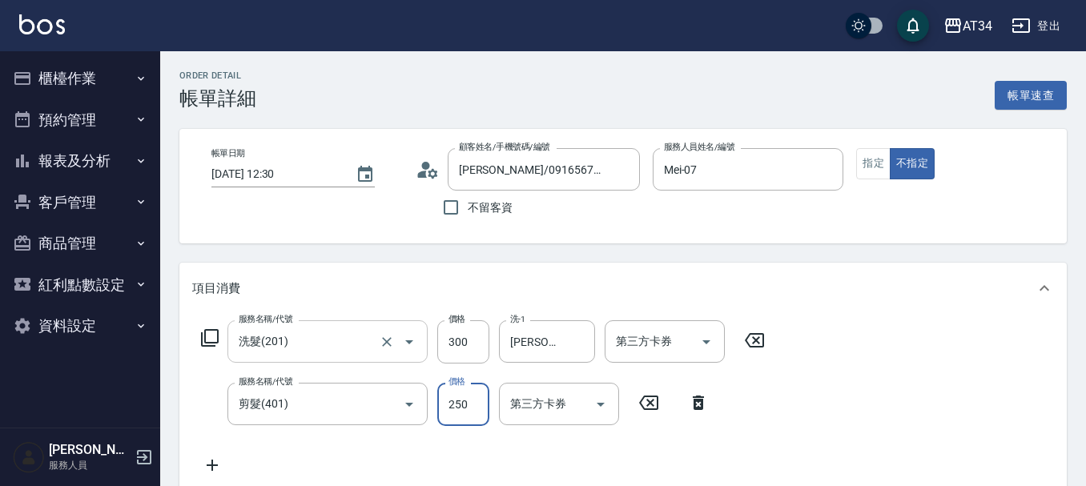
type input "30"
type input "29"
type input "50"
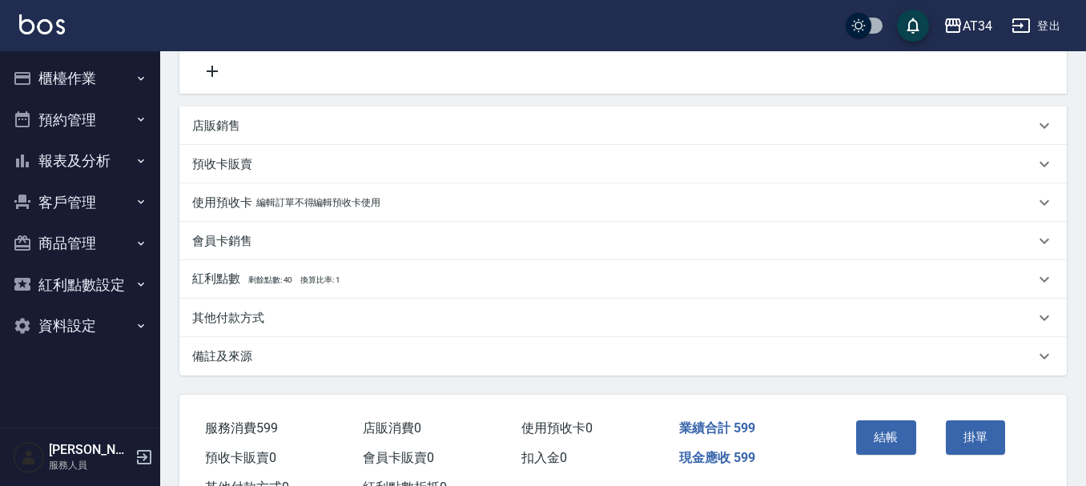
scroll to position [401, 0]
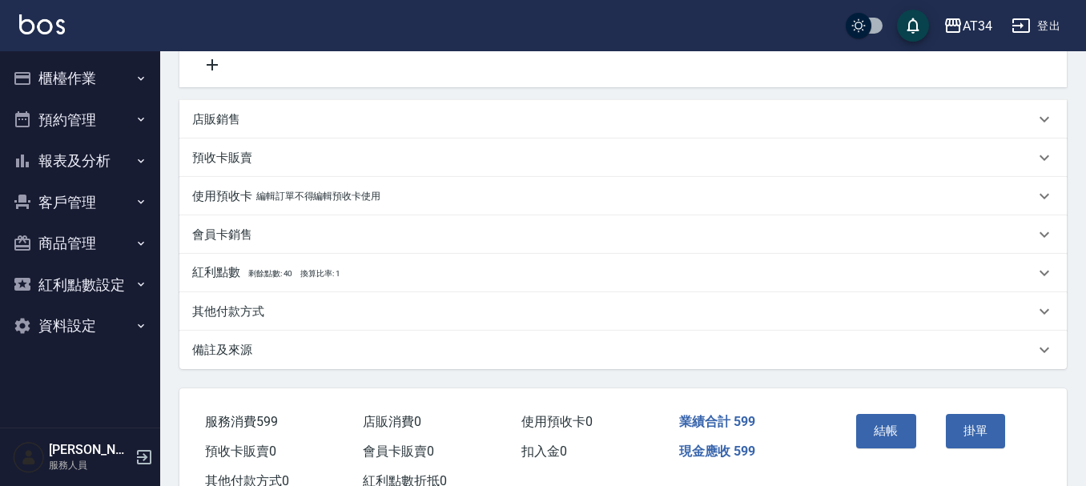
type input "299"
click at [219, 304] on p "其他付款方式" at bounding box center [228, 312] width 72 height 17
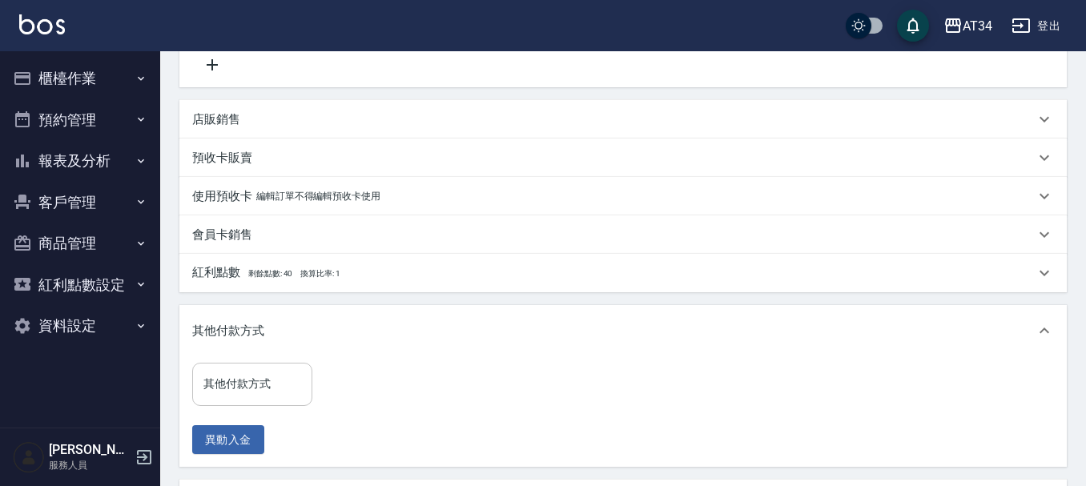
click at [200, 373] on input "其他付款方式" at bounding box center [252, 384] width 106 height 28
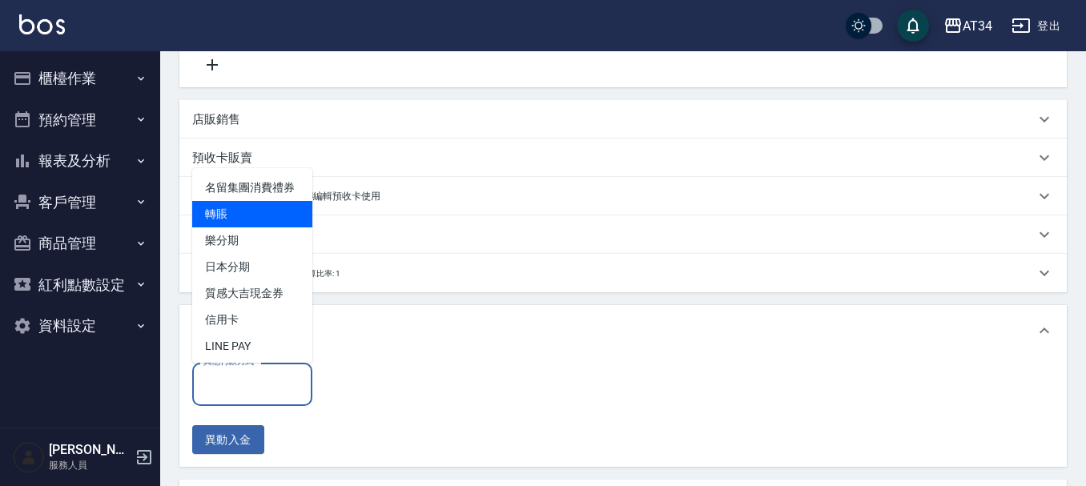
click at [246, 228] on span "轉賬" at bounding box center [252, 214] width 120 height 26
type input "轉賬"
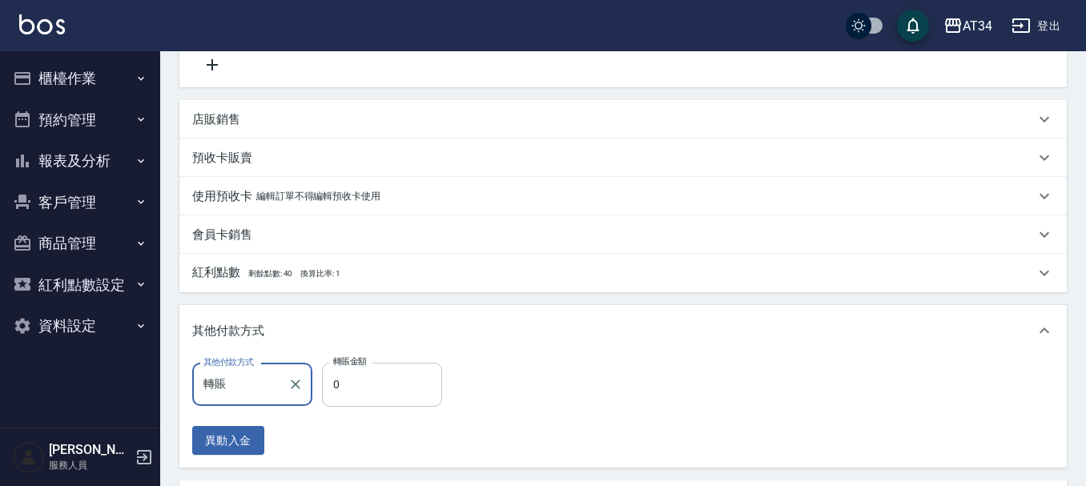
click at [369, 389] on input "0" at bounding box center [382, 384] width 120 height 43
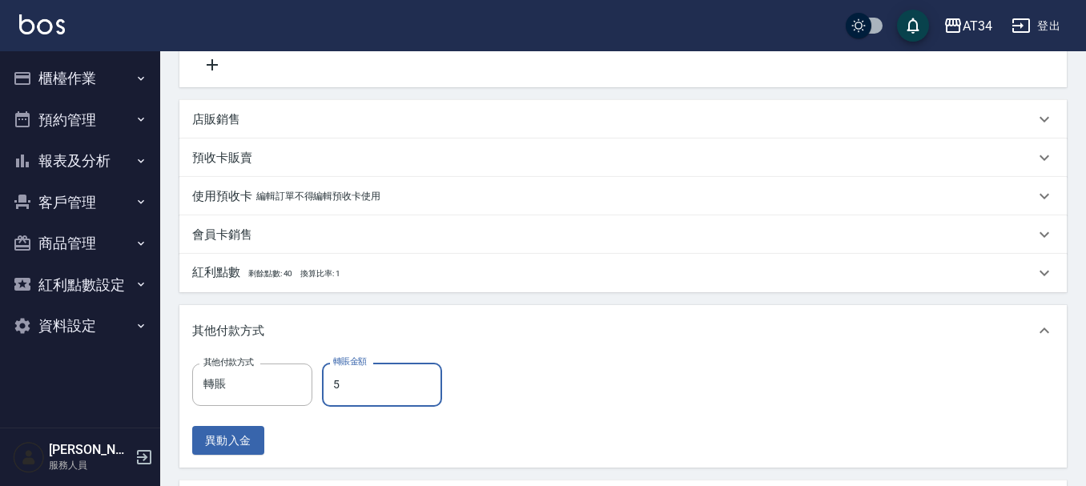
type input "59"
type input "0"
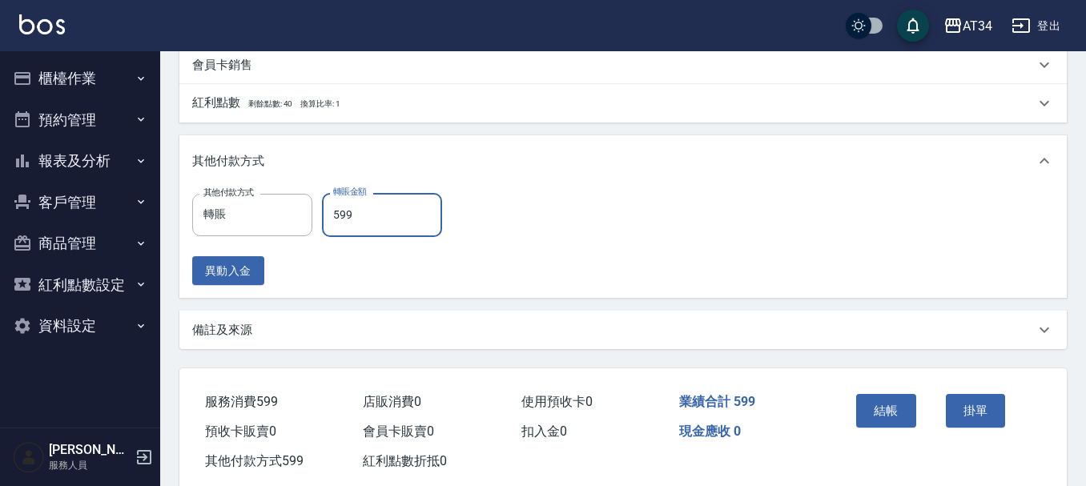
scroll to position [606, 0]
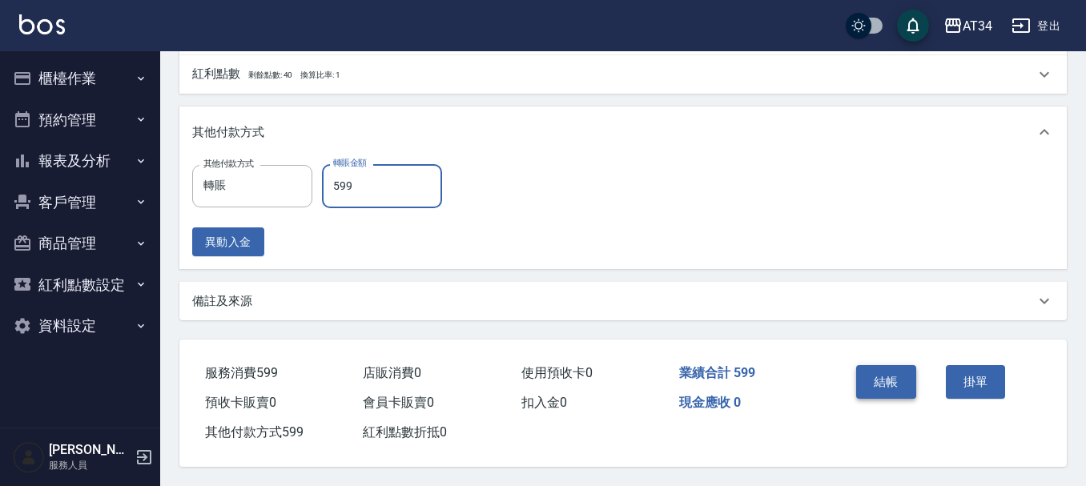
type input "599"
click at [872, 369] on button "結帳" at bounding box center [886, 382] width 60 height 34
